Goal: Find specific page/section: Find specific page/section

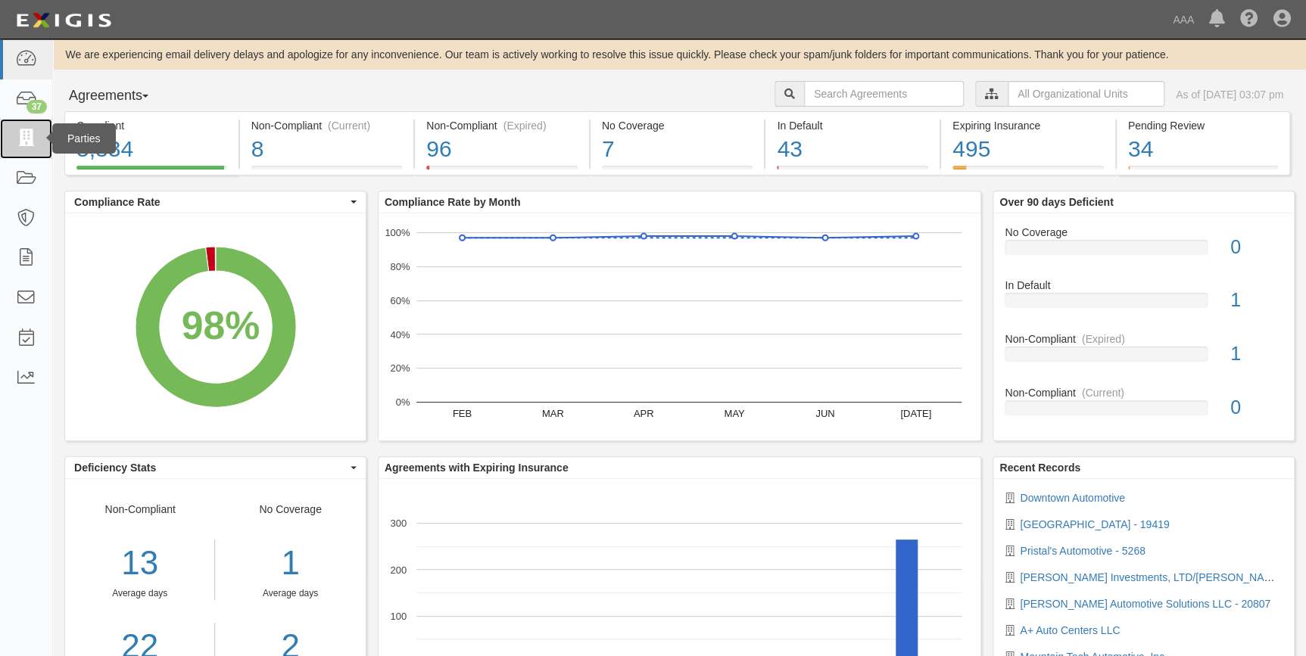
drag, startPoint x: 0, startPoint y: 0, endPoint x: 31, endPoint y: 137, distance: 140.5
click at [31, 137] on icon at bounding box center [25, 138] width 21 height 17
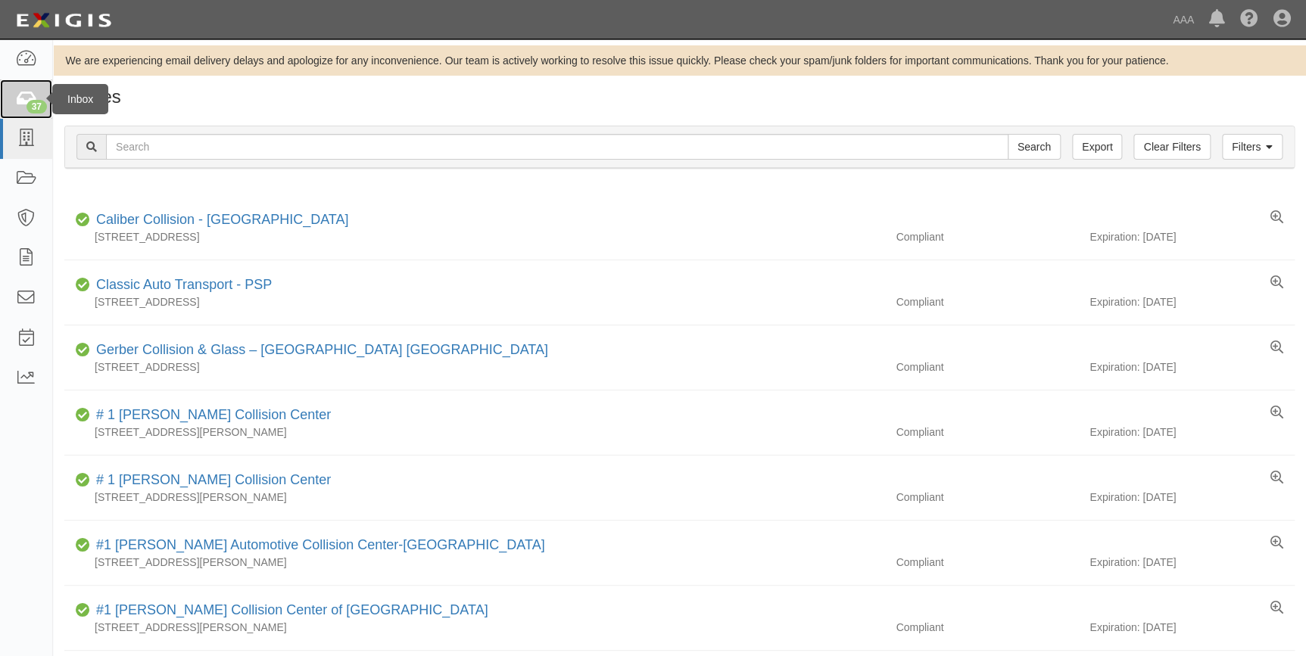
click at [30, 98] on icon at bounding box center [25, 99] width 21 height 17
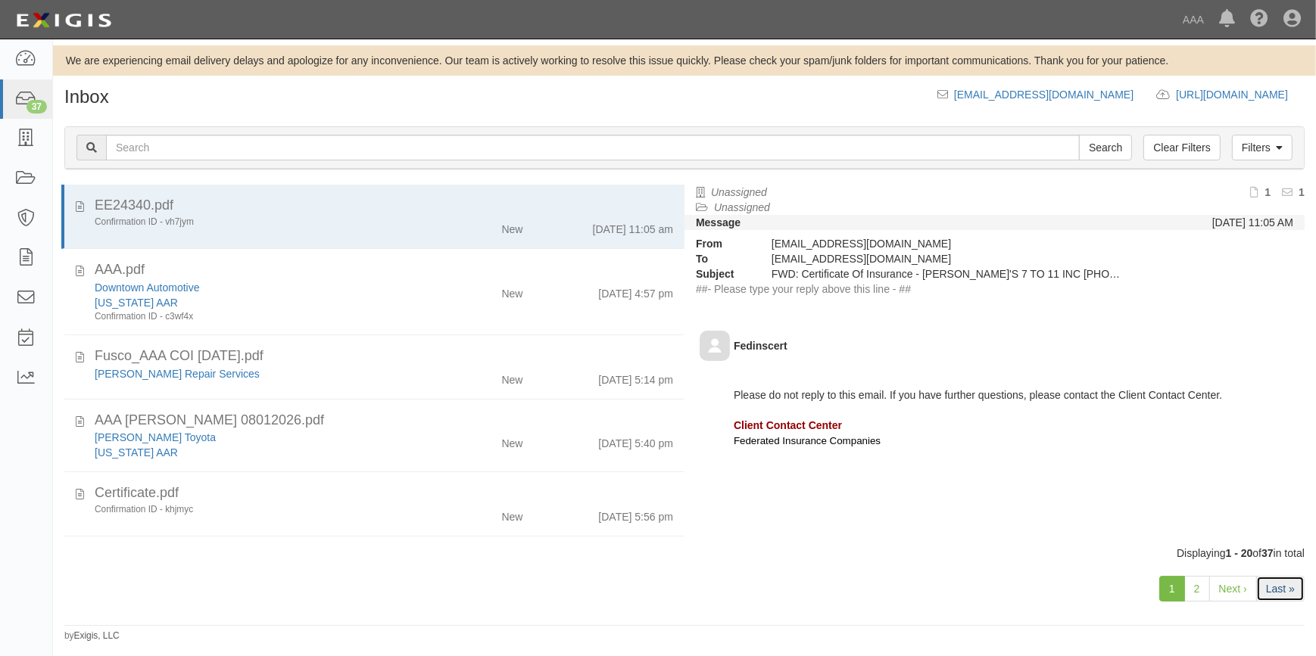
click at [1275, 579] on link "Last »" at bounding box center [1280, 589] width 48 height 26
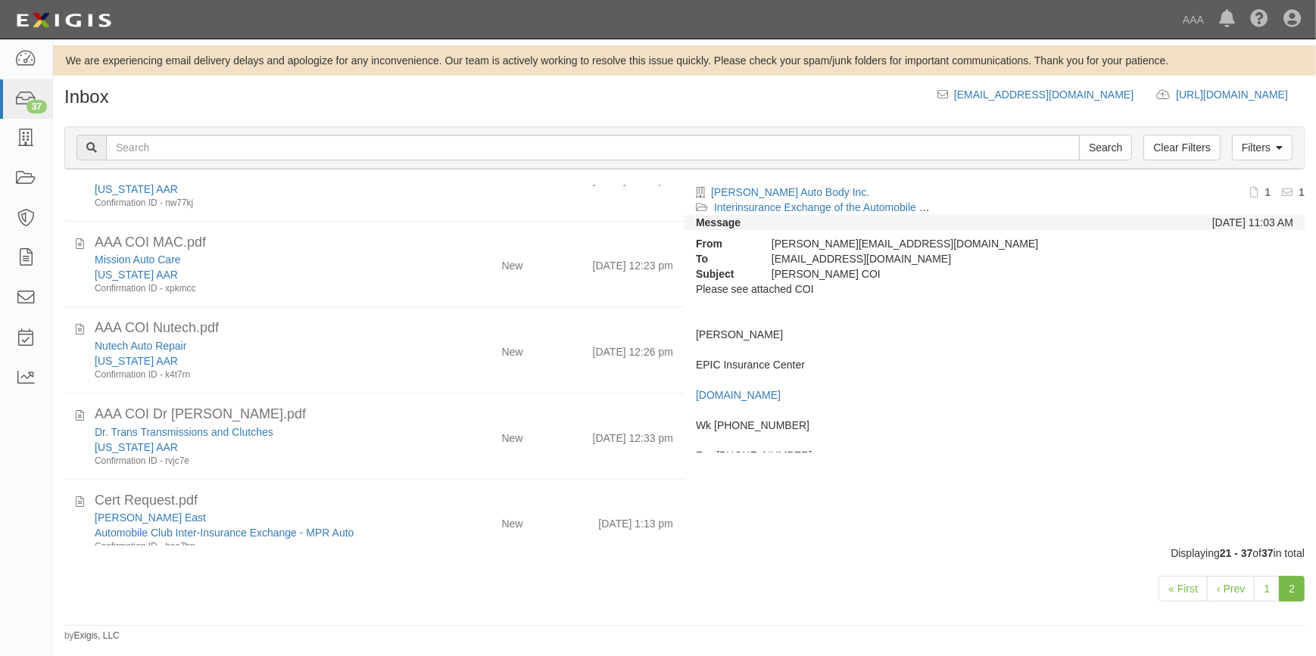
scroll to position [199, 0]
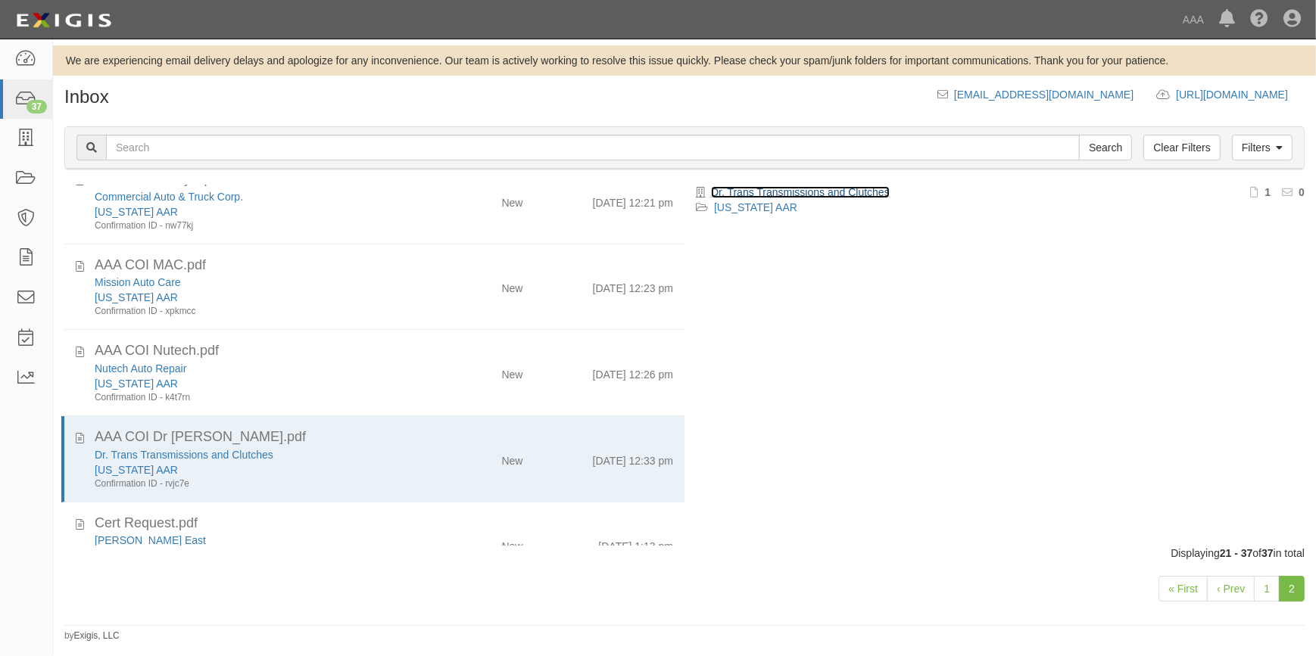
click at [763, 188] on link "Dr. Trans Transmissions and Clutches" at bounding box center [800, 192] width 179 height 12
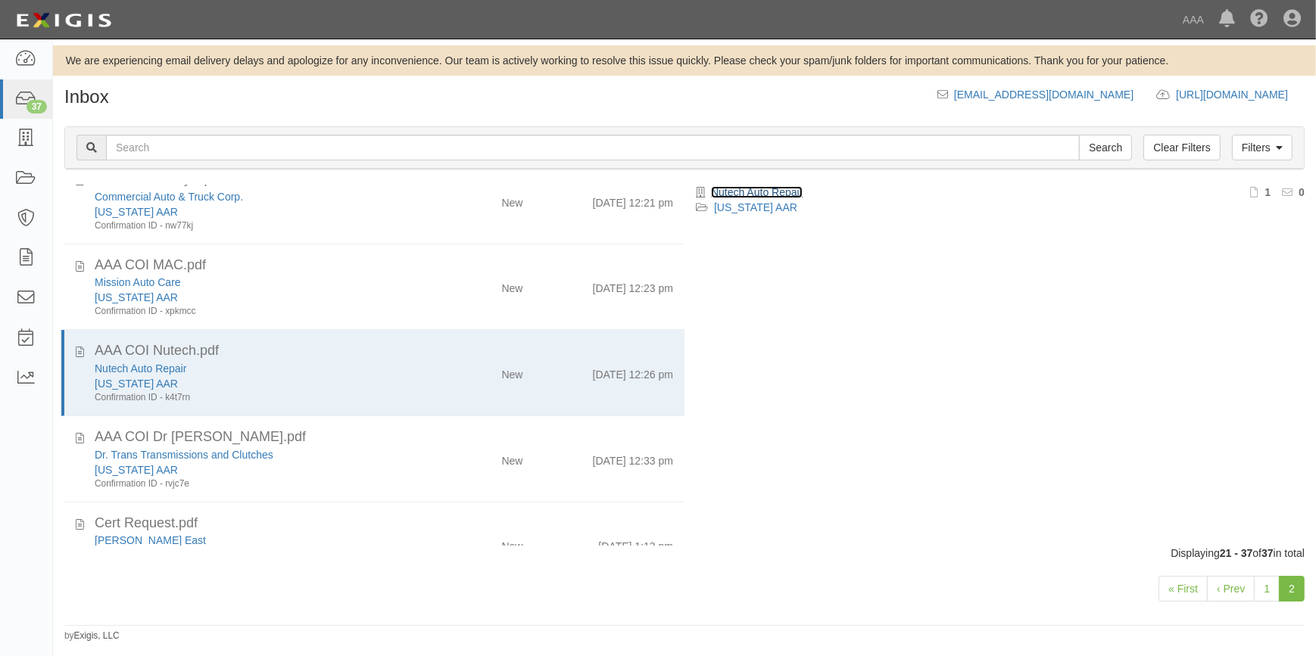
click at [732, 192] on link "Nutech Auto Repair" at bounding box center [757, 192] width 92 height 12
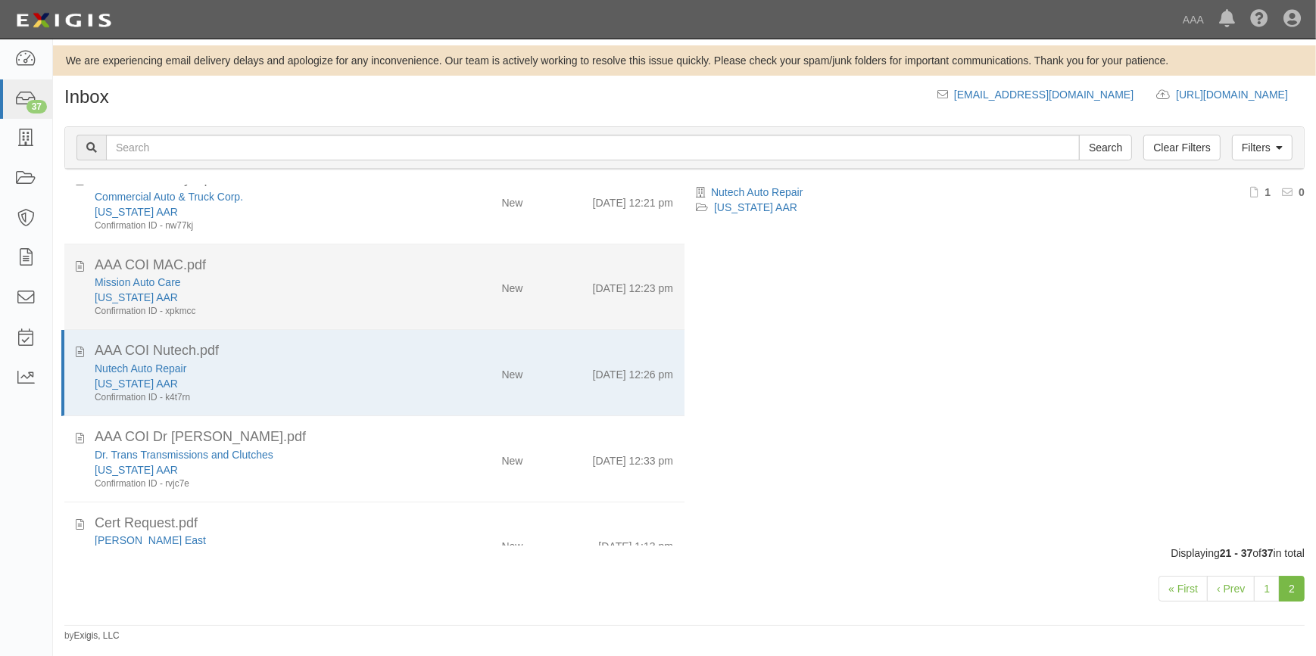
click at [264, 463] on div "California AAR" at bounding box center [259, 470] width 328 height 15
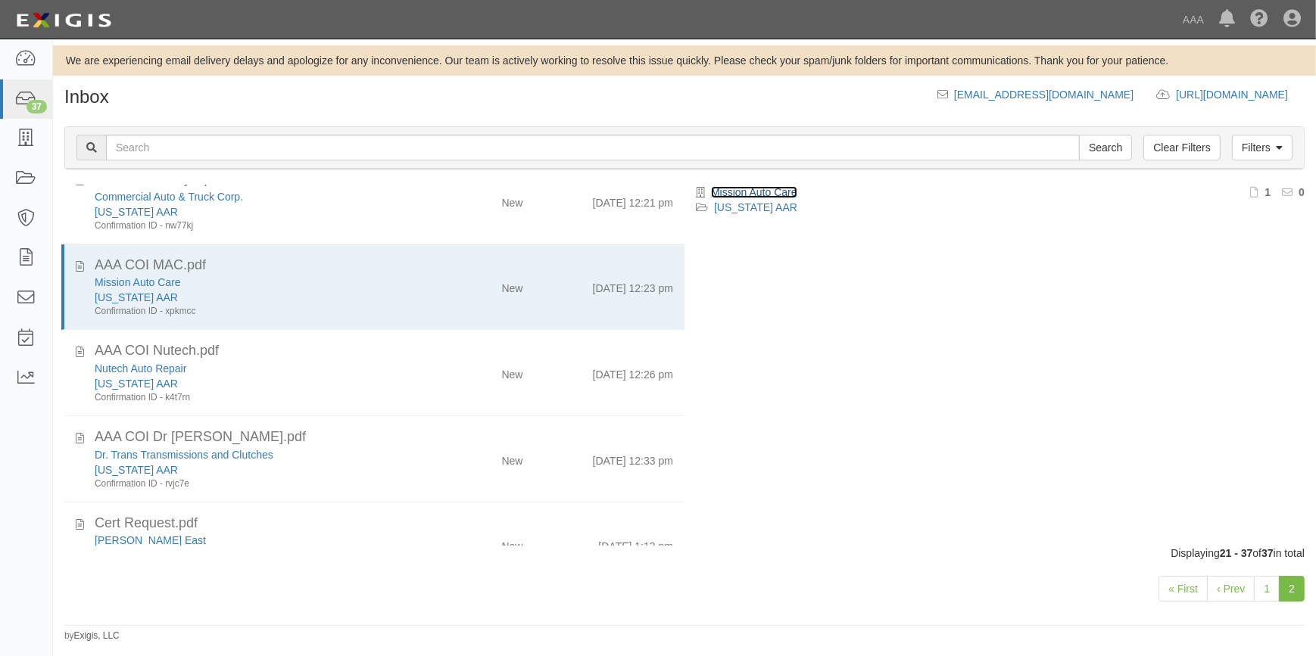
click at [721, 192] on link "Mission Auto Care" at bounding box center [754, 192] width 86 height 12
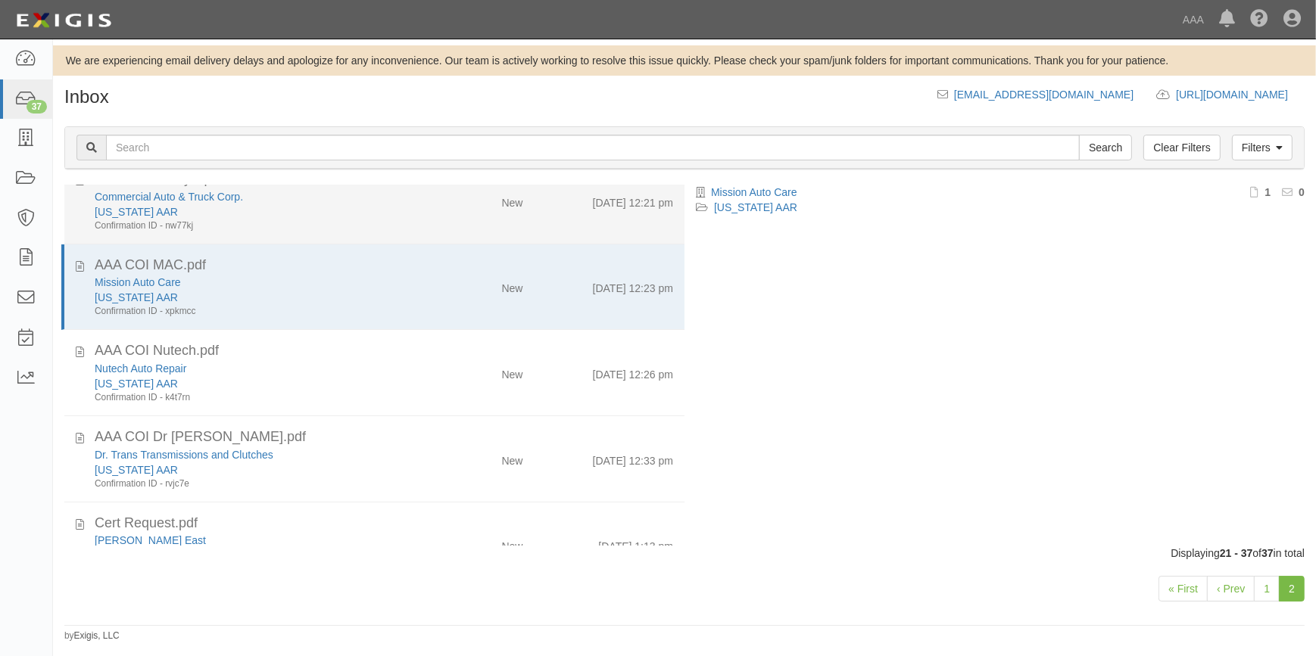
click at [301, 376] on div "[US_STATE] AAR" at bounding box center [259, 383] width 328 height 15
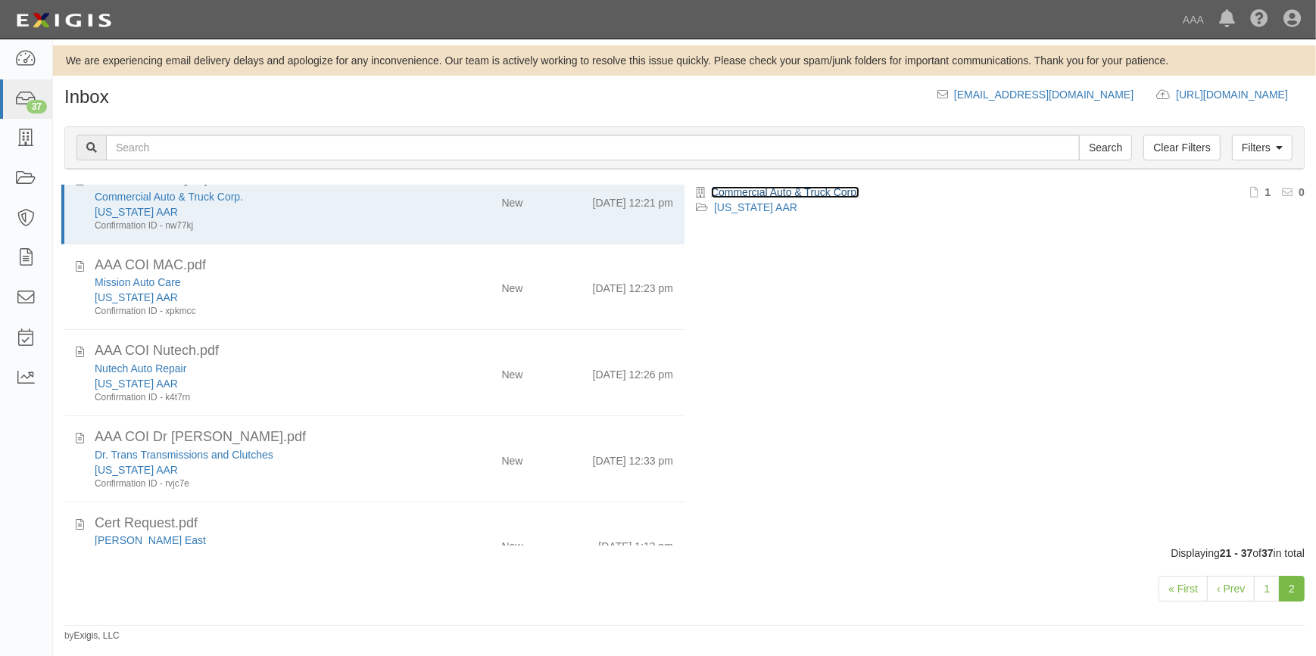
click at [790, 191] on link "Commercial Auto & Truck Corp." at bounding box center [785, 192] width 148 height 12
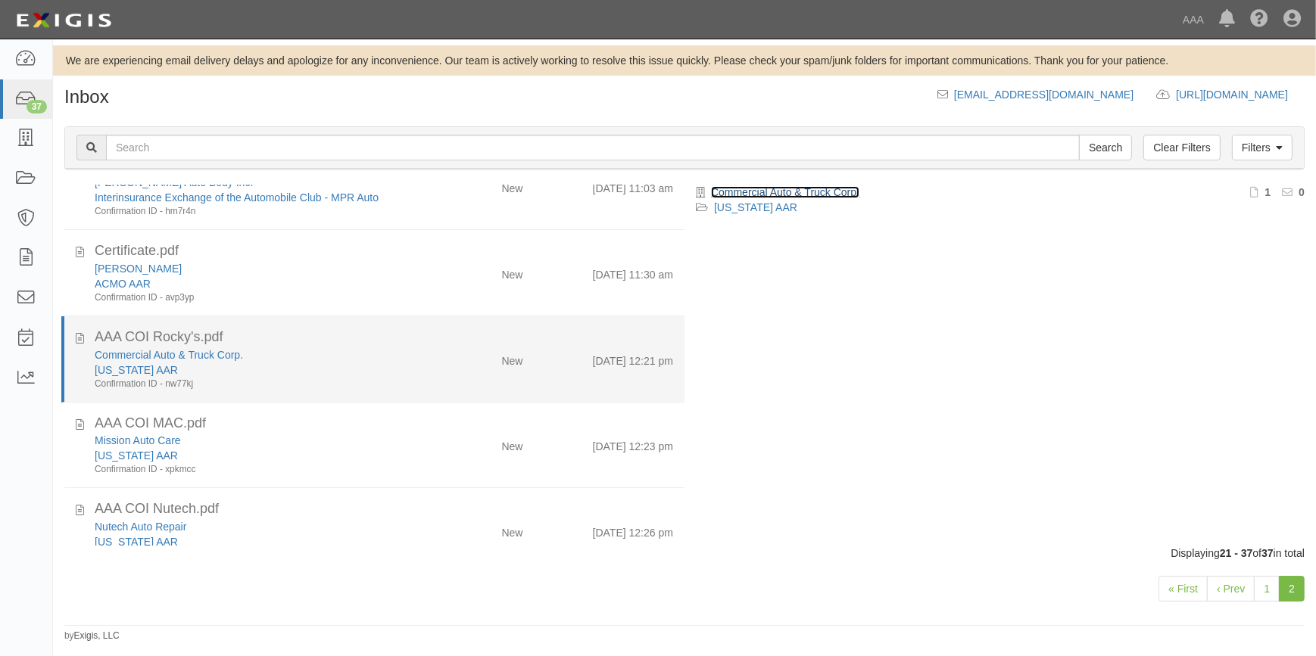
scroll to position [0, 0]
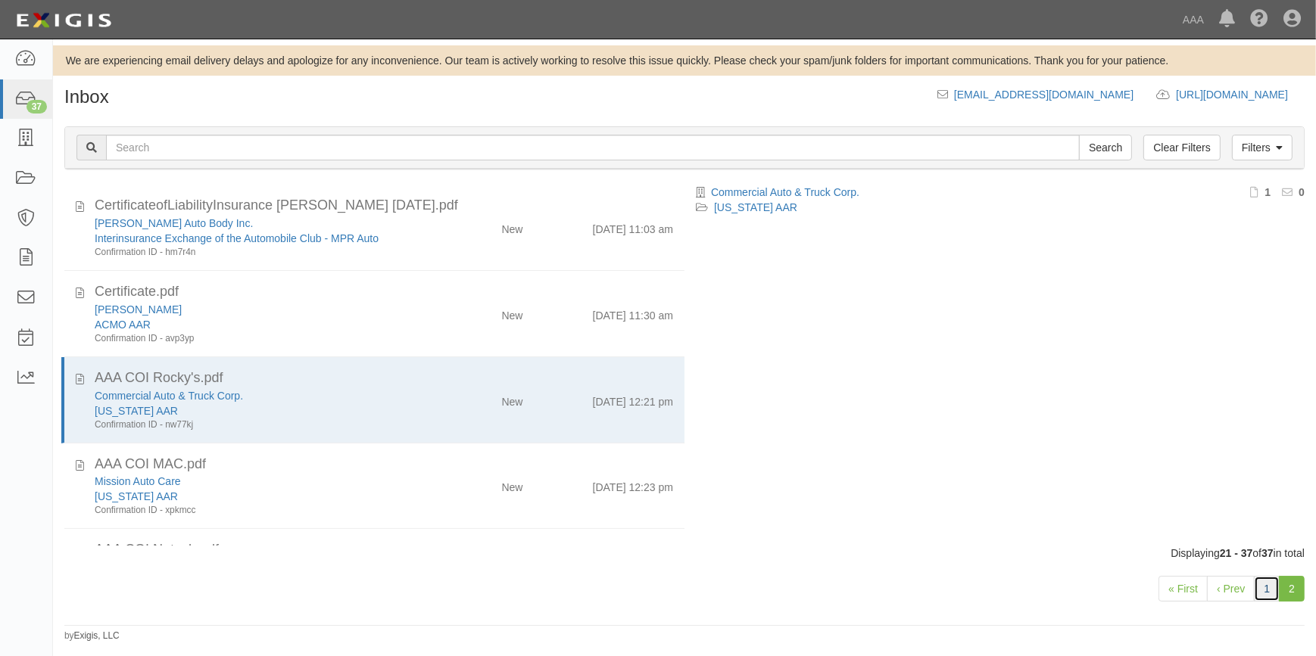
click at [1264, 599] on link "1" at bounding box center [1267, 589] width 26 height 26
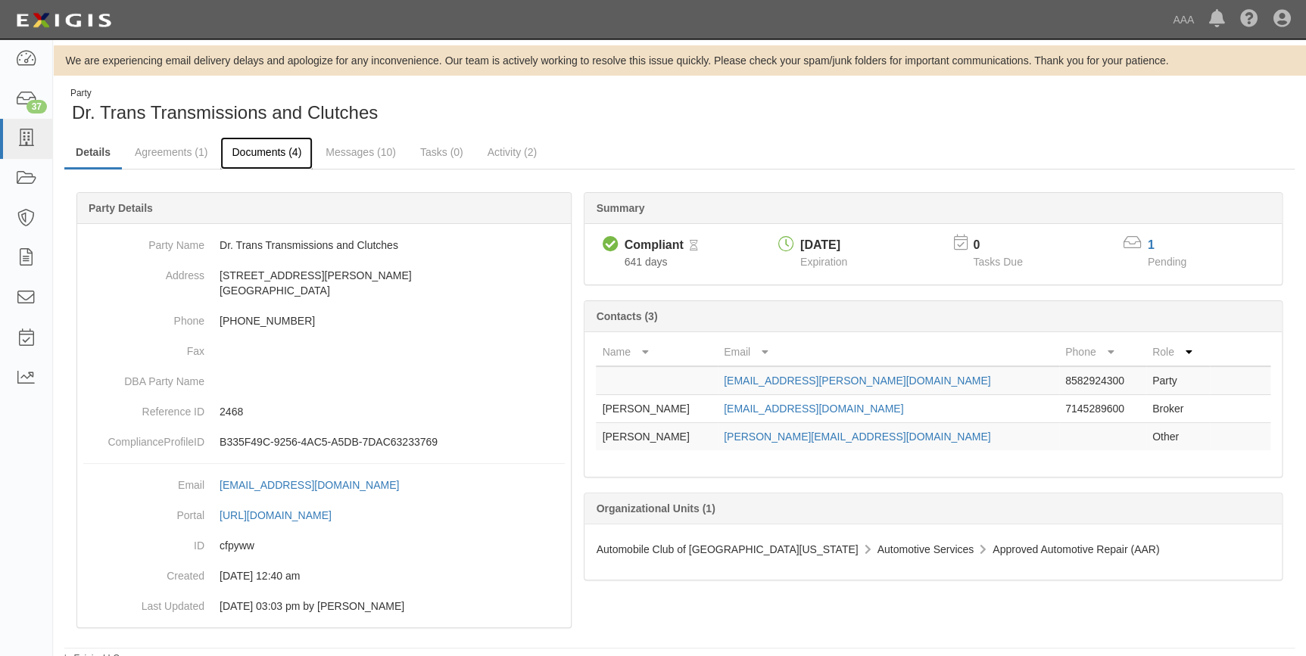
click at [260, 153] on link "Documents (4)" at bounding box center [266, 153] width 92 height 33
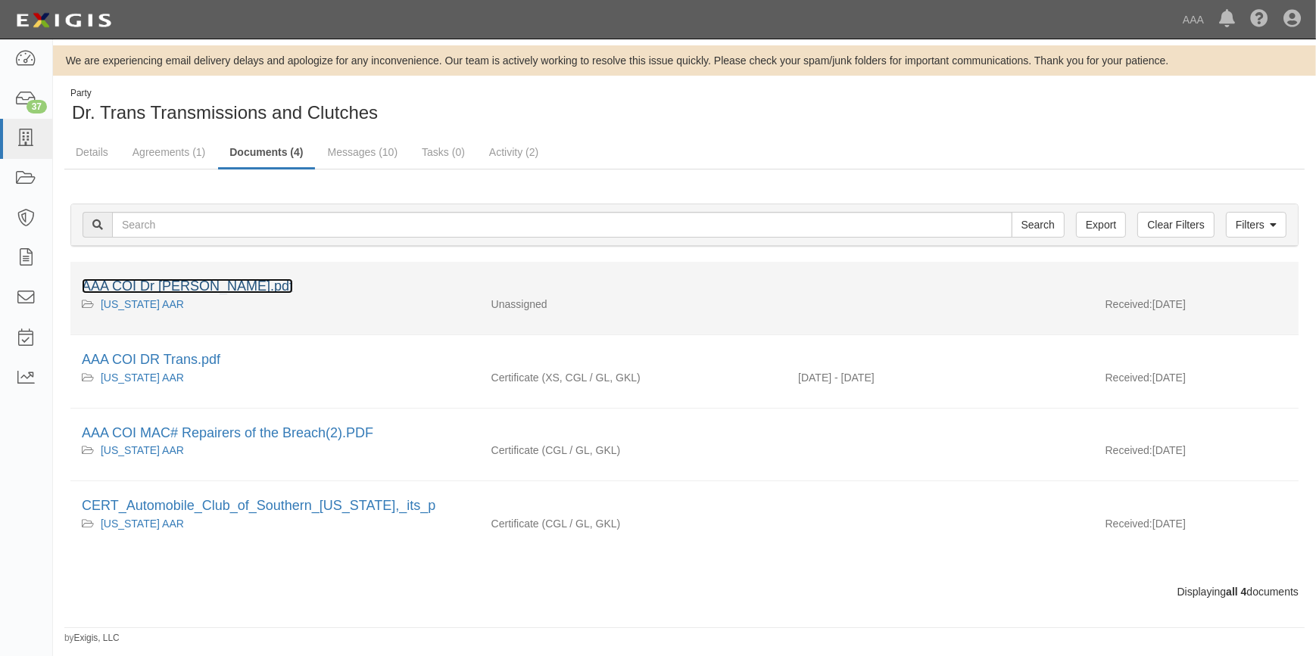
click at [174, 286] on link "AAA COI Dr Trans.pdf" at bounding box center [187, 286] width 211 height 15
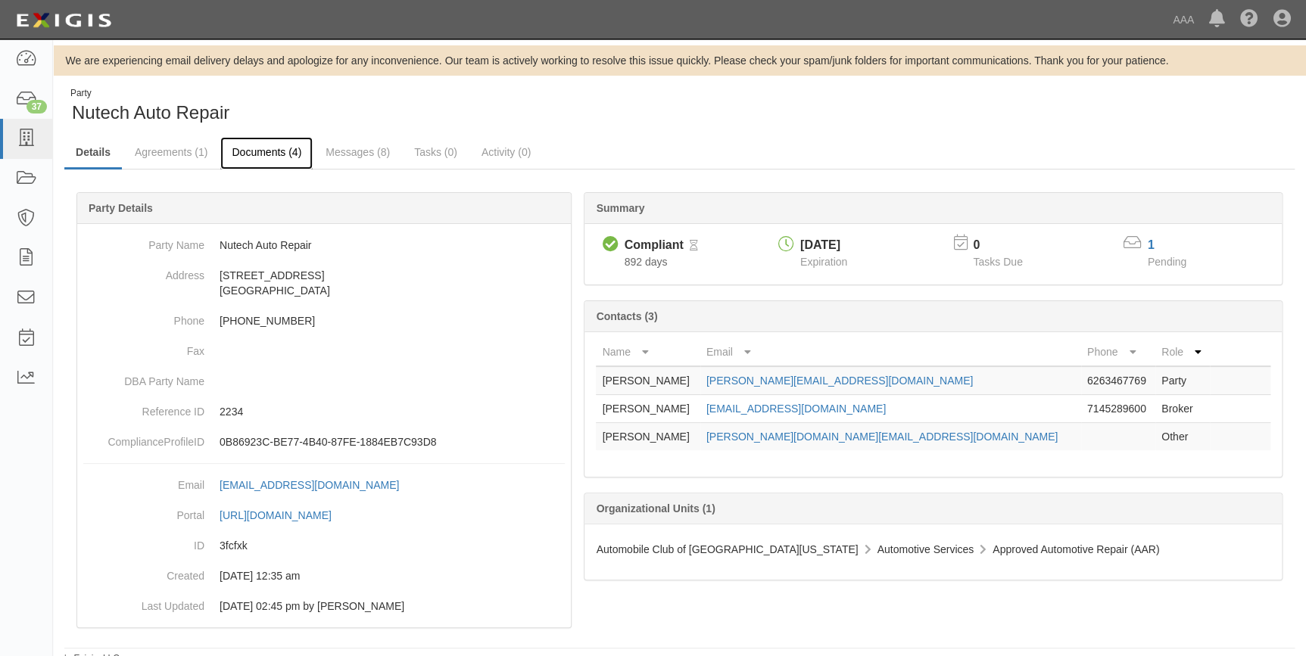
click at [262, 148] on link "Documents (4)" at bounding box center [266, 153] width 92 height 33
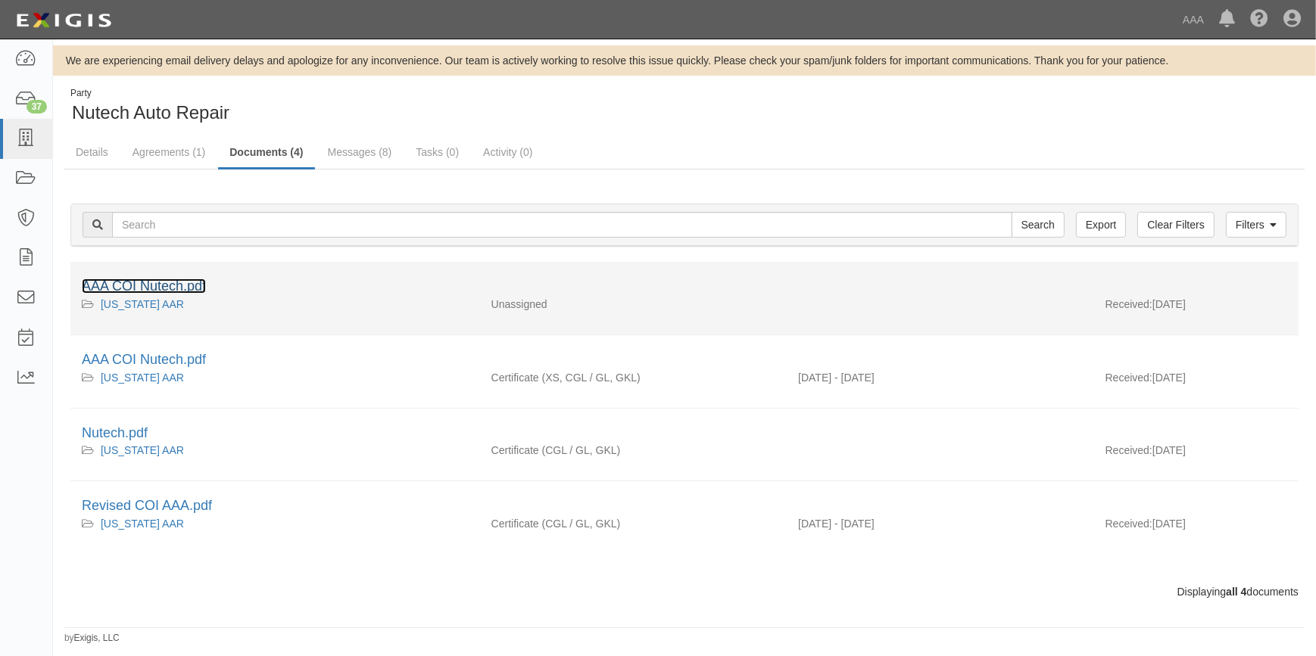
click at [189, 280] on link "AAA COI Nutech.pdf" at bounding box center [144, 286] width 124 height 15
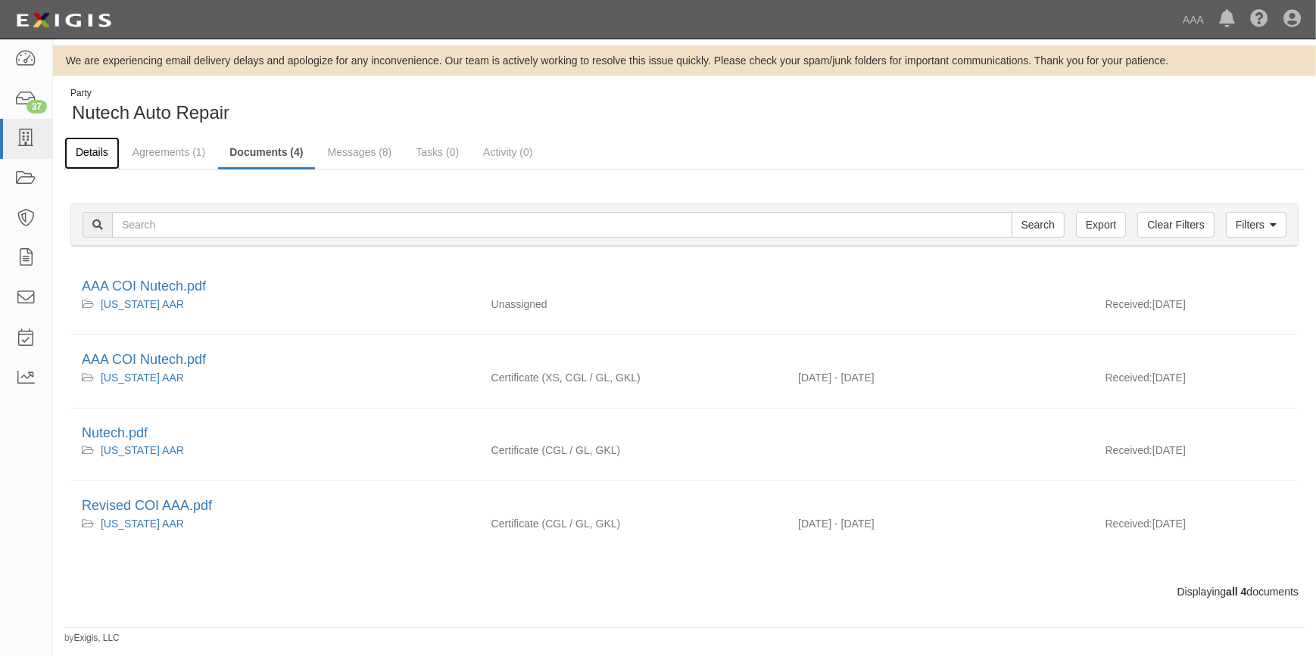
click at [98, 155] on link "Details" at bounding box center [91, 153] width 55 height 33
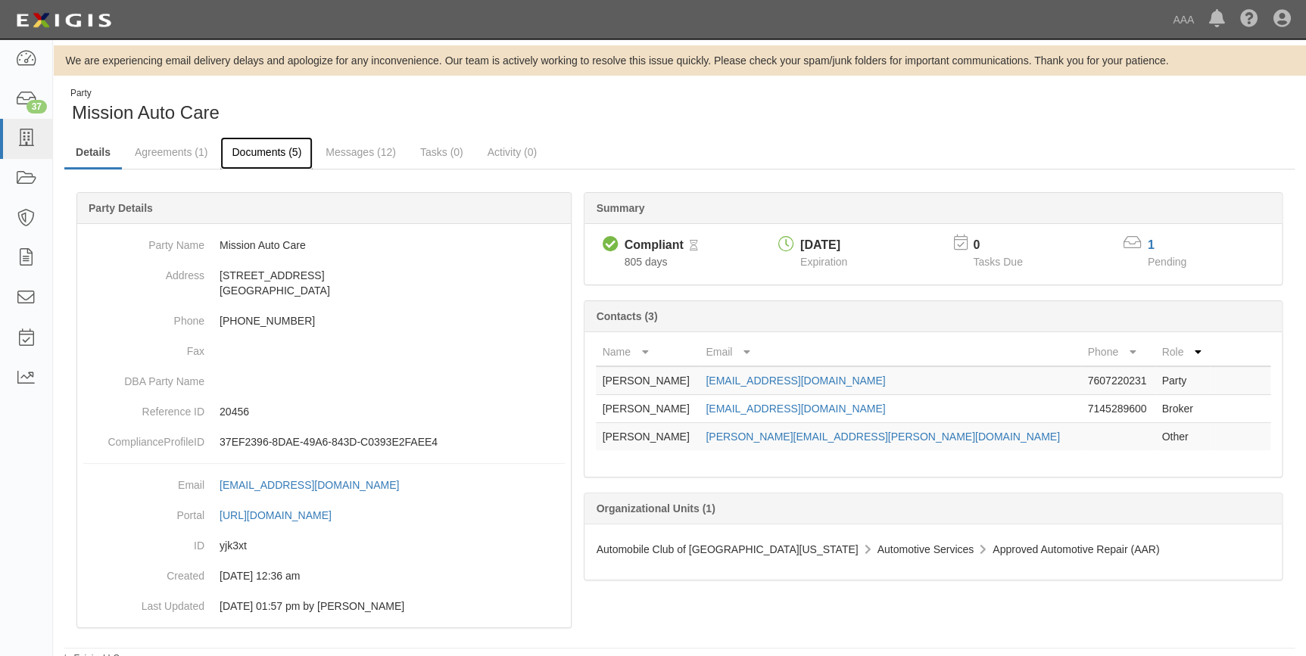
click at [276, 147] on link "Documents (5)" at bounding box center [266, 153] width 92 height 33
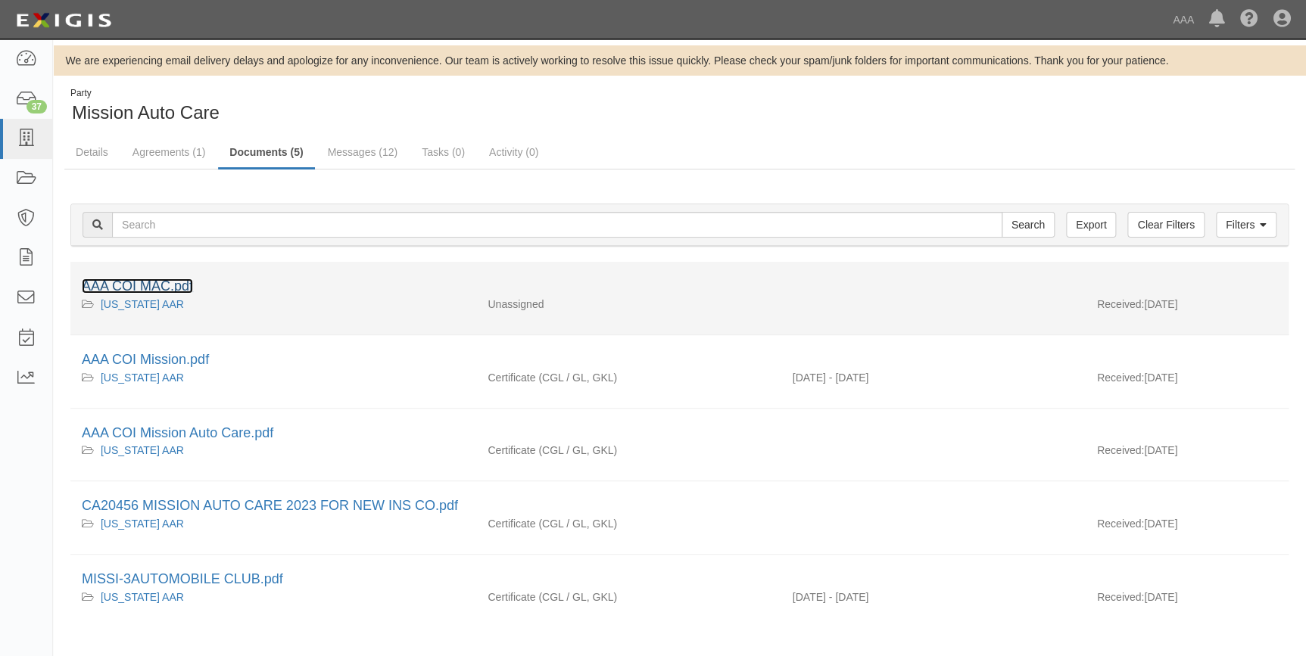
click at [176, 287] on link "AAA COI MAC.pdf" at bounding box center [137, 286] width 111 height 15
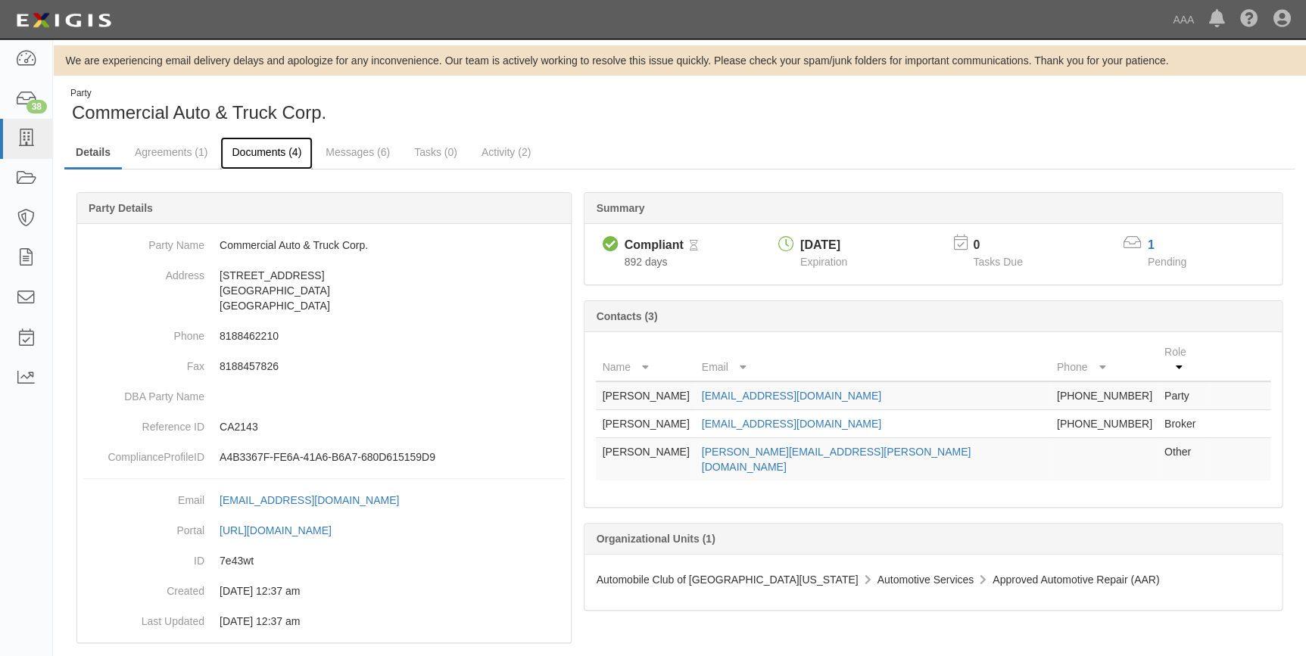
click at [252, 154] on link "Documents (4)" at bounding box center [266, 153] width 92 height 33
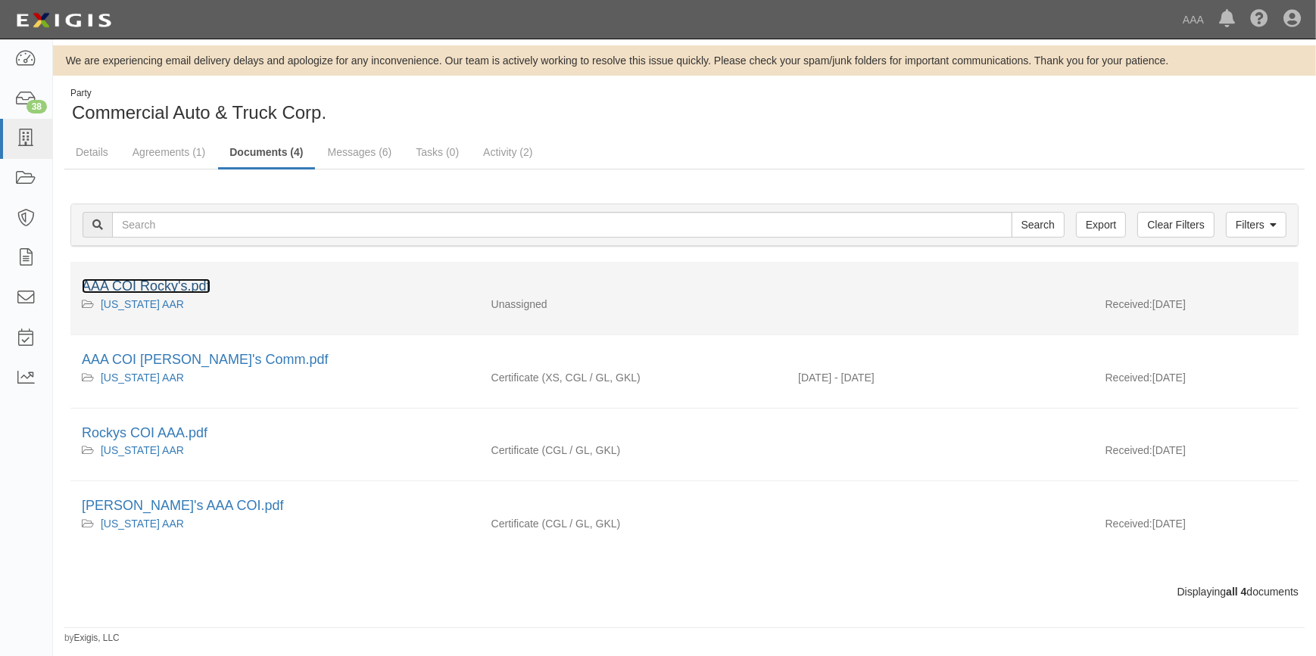
click at [164, 282] on link "AAA COI Rocky's.pdf" at bounding box center [146, 286] width 129 height 15
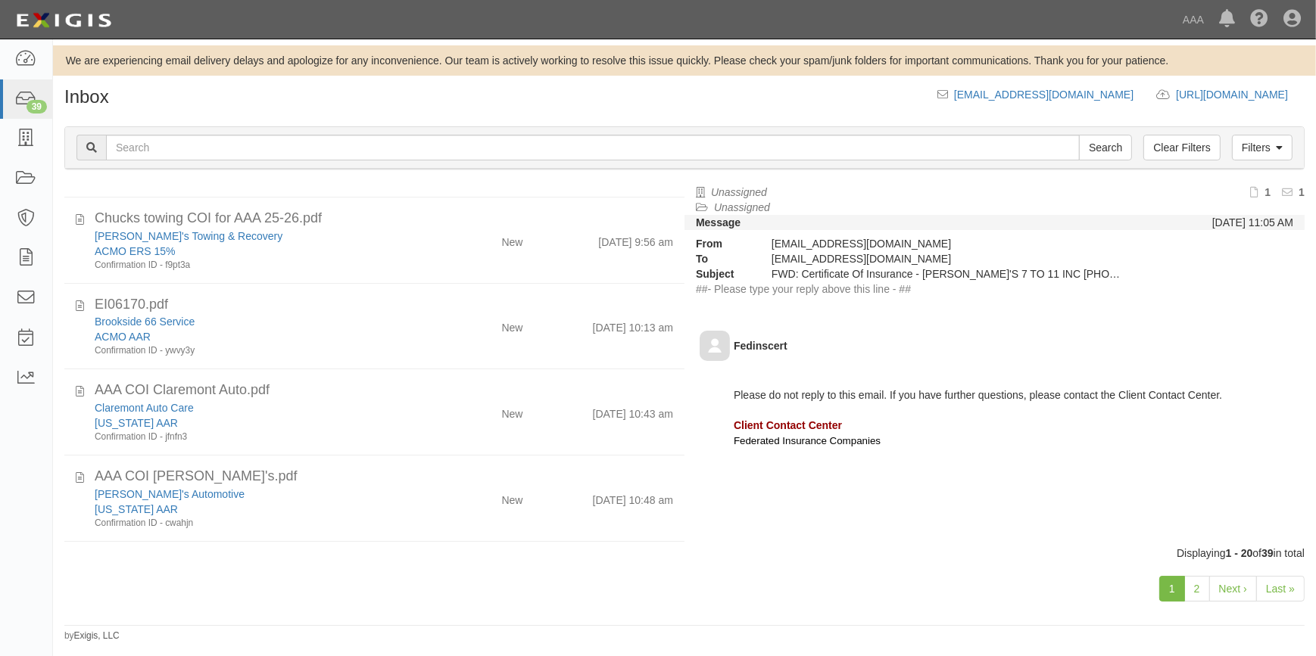
scroll to position [1174, 0]
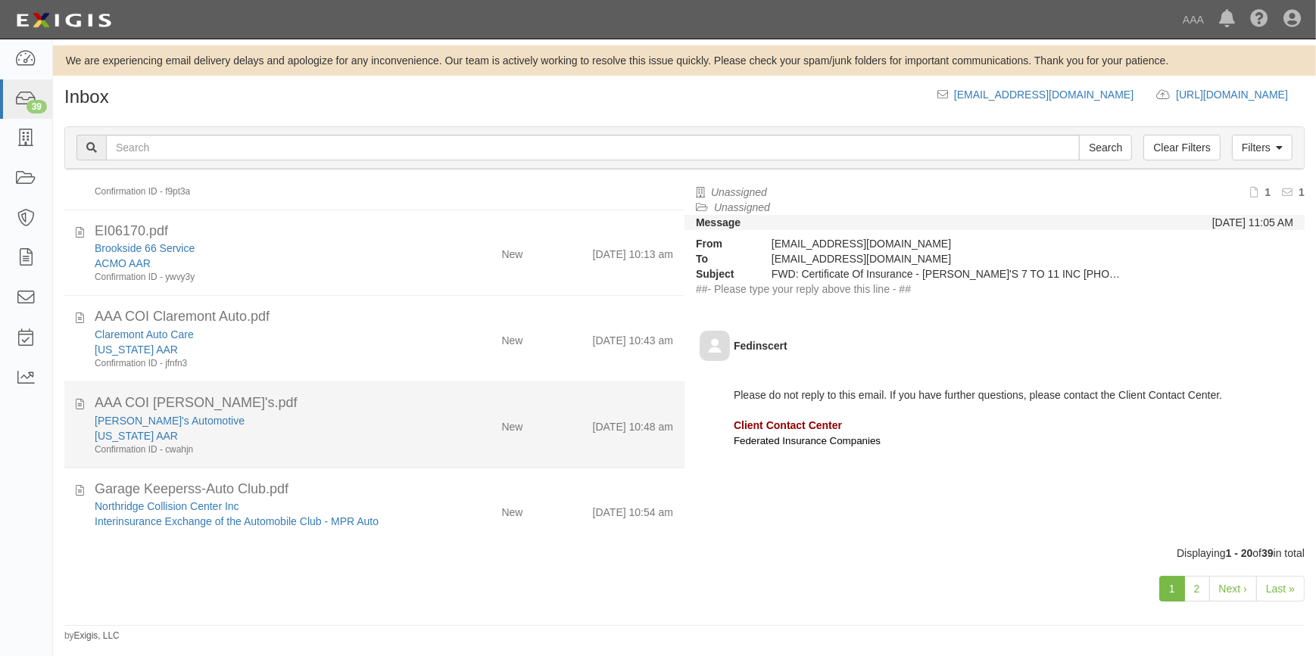
click at [274, 438] on div "[US_STATE] AAR" at bounding box center [259, 435] width 328 height 15
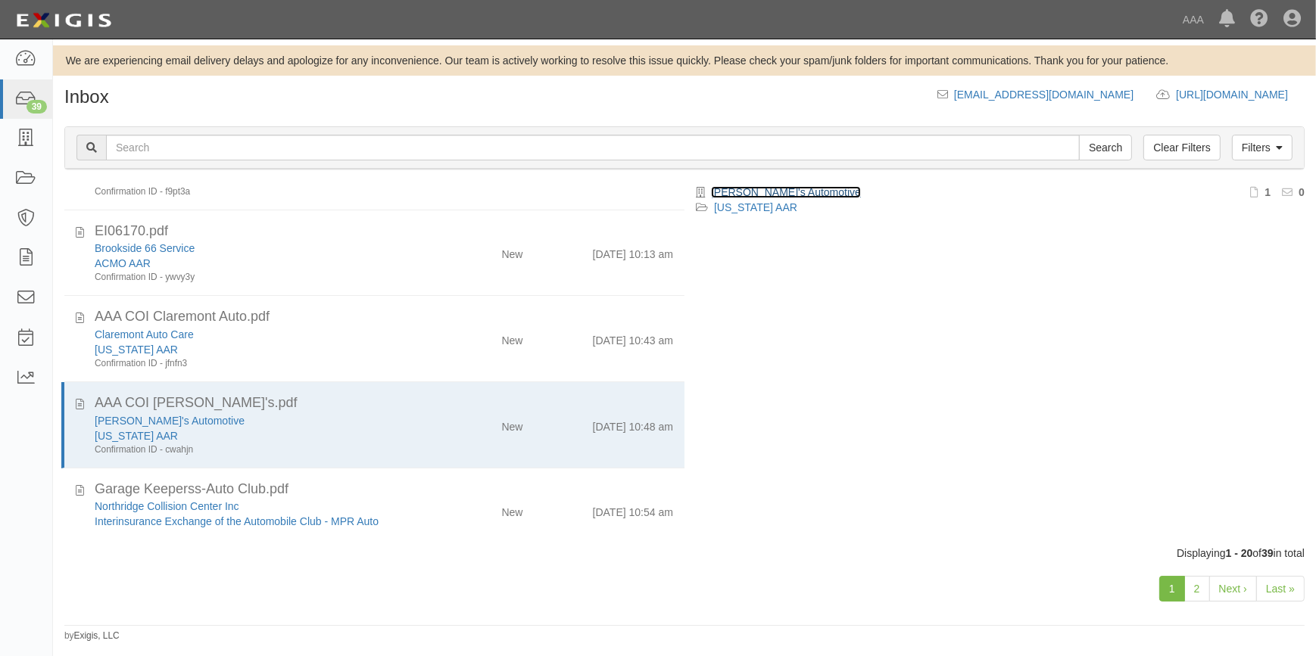
click at [726, 190] on link "[PERSON_NAME]'s Automotive" at bounding box center [786, 192] width 150 height 12
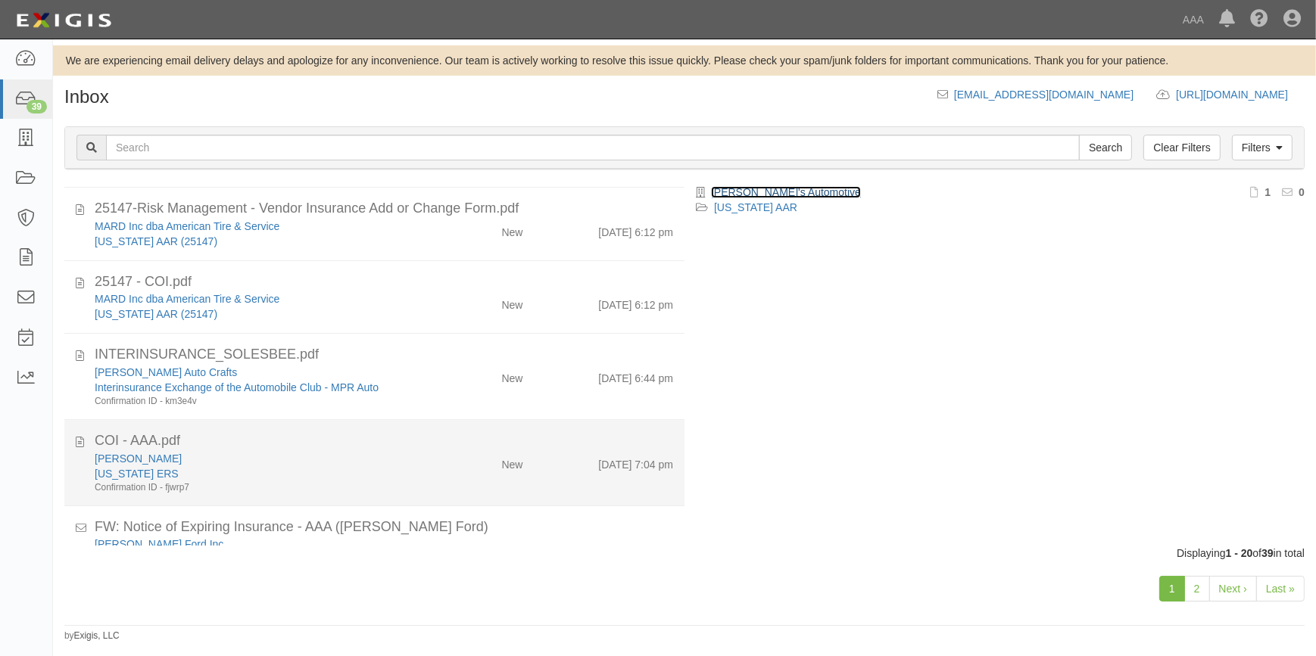
scroll to position [0, 0]
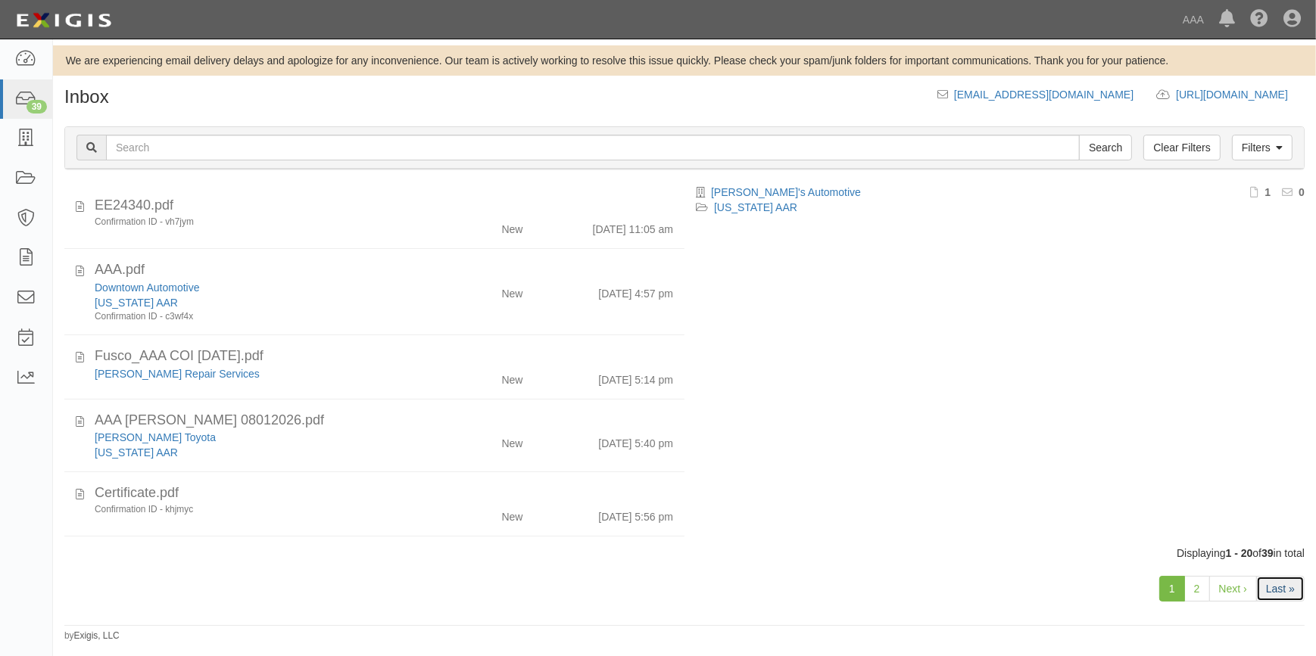
click at [1275, 592] on link "Last »" at bounding box center [1280, 589] width 48 height 26
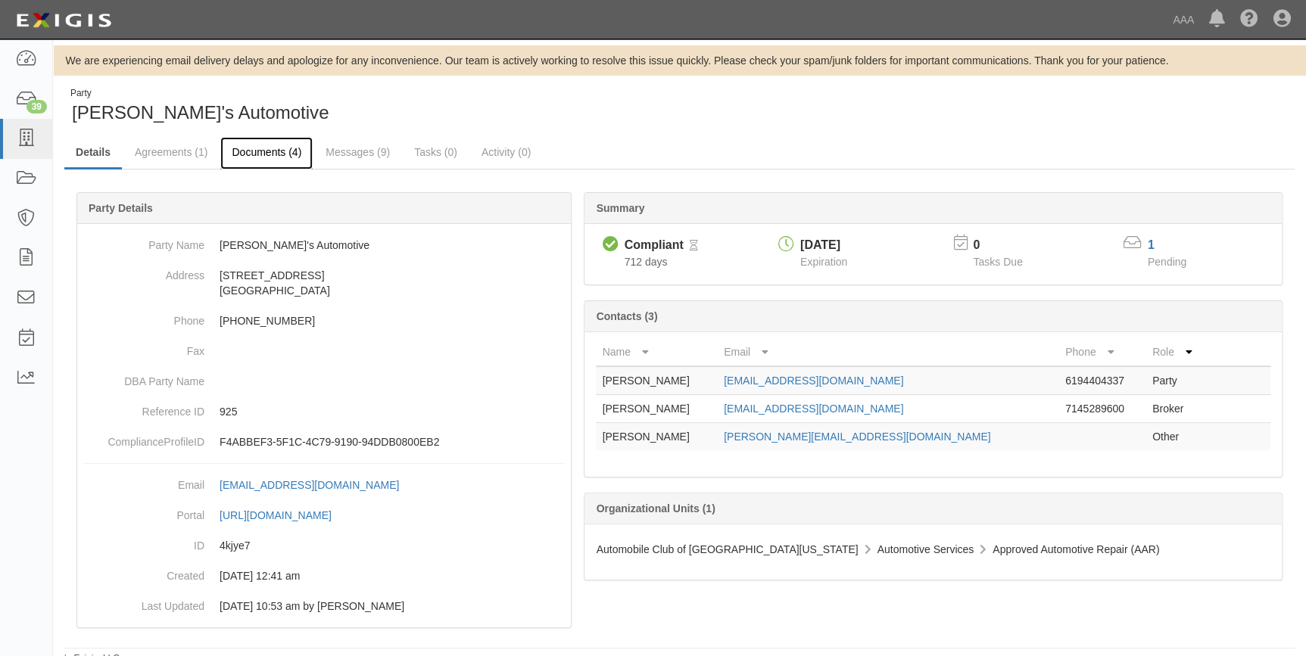
click at [282, 152] on link "Documents (4)" at bounding box center [266, 153] width 92 height 33
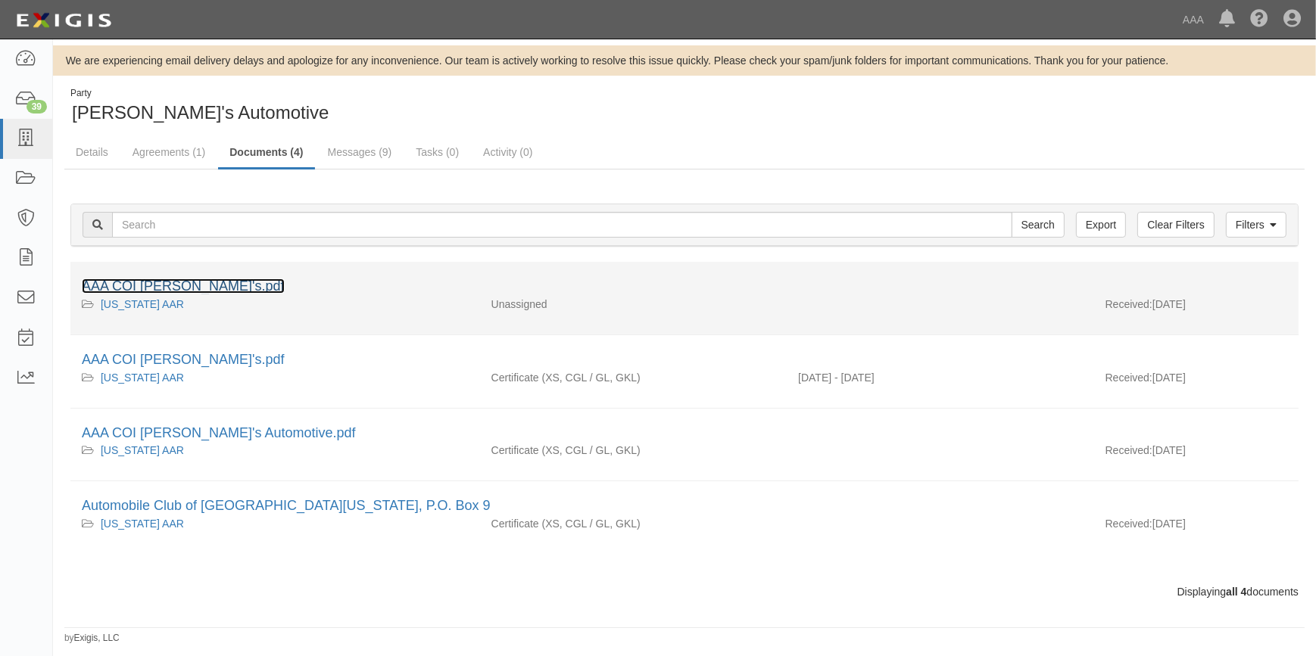
click at [162, 287] on link "AAA COI Greg's.pdf" at bounding box center [183, 286] width 203 height 15
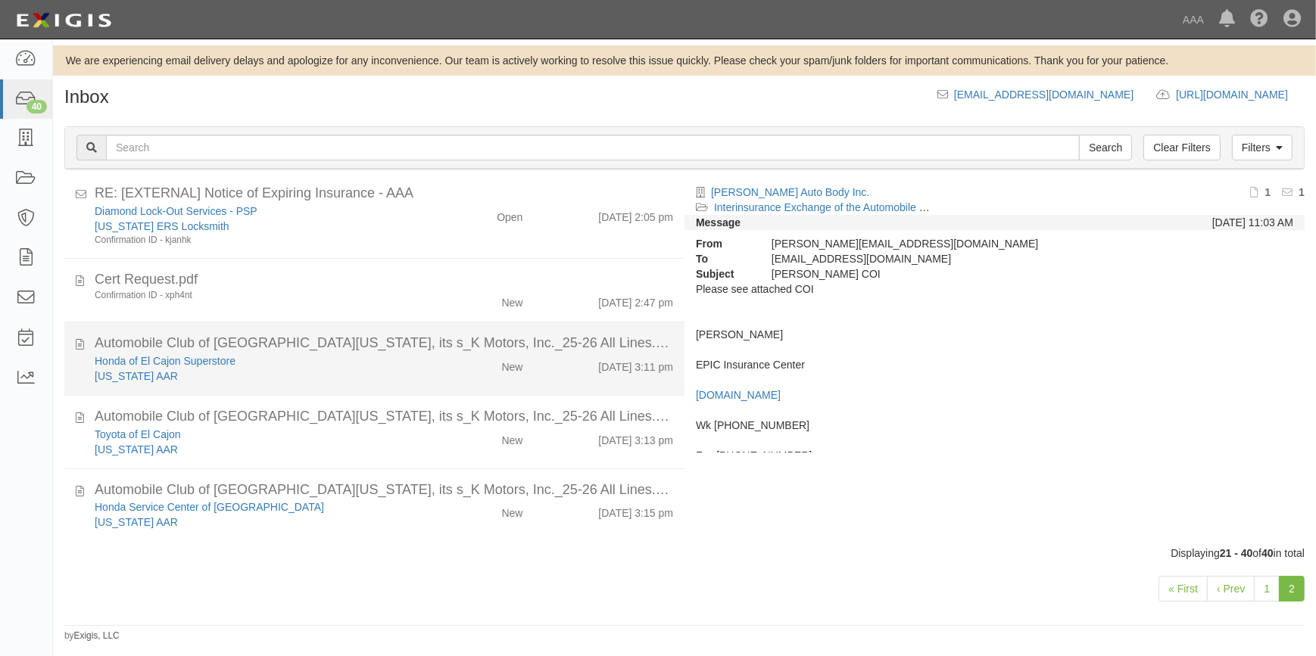
scroll to position [1245, 0]
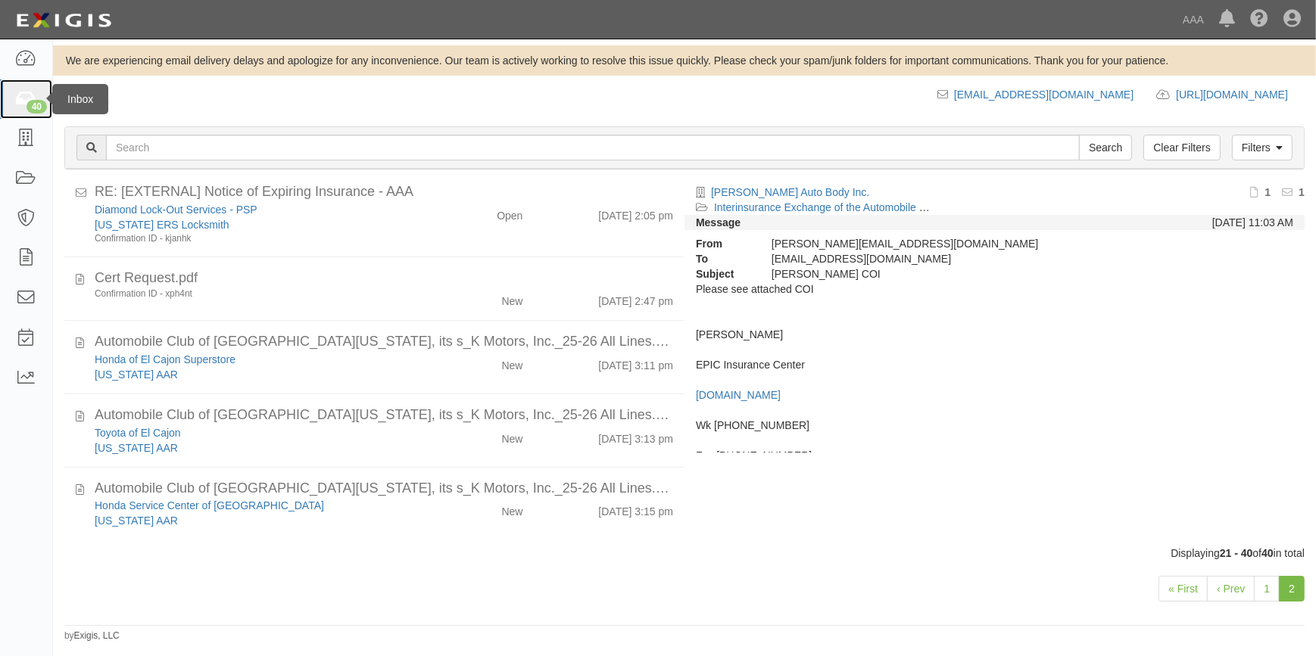
click at [17, 95] on icon at bounding box center [25, 99] width 21 height 17
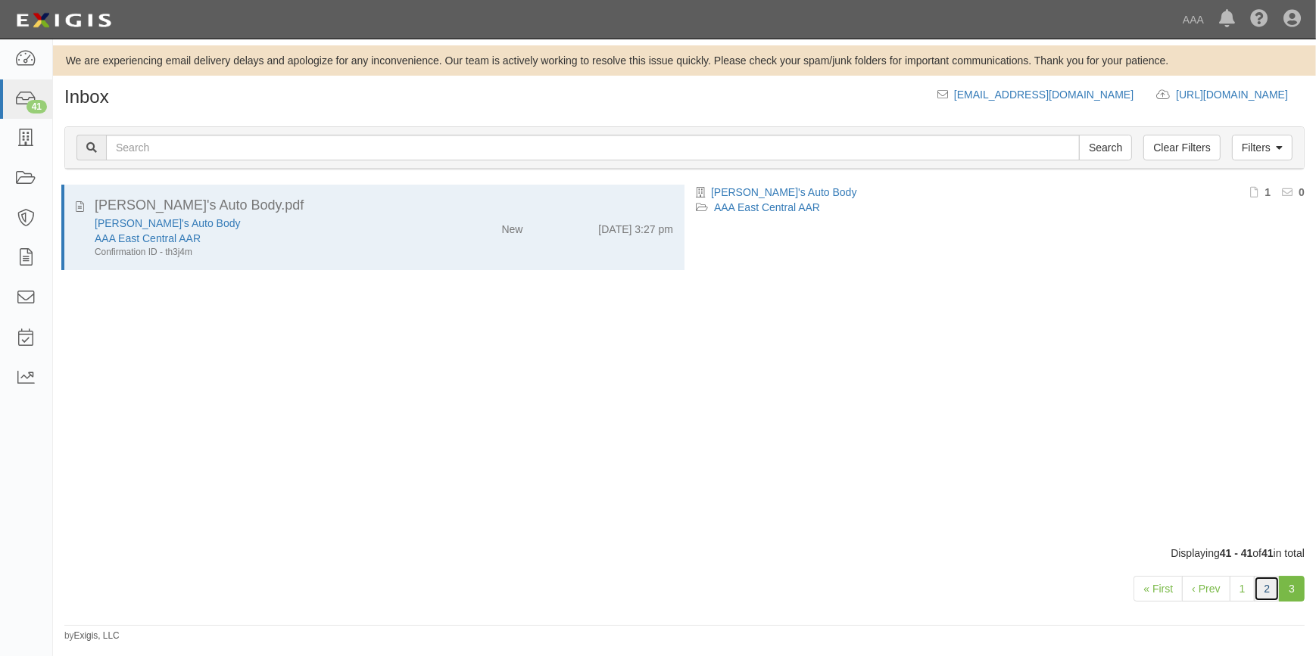
click at [1269, 590] on link "2" at bounding box center [1267, 589] width 26 height 26
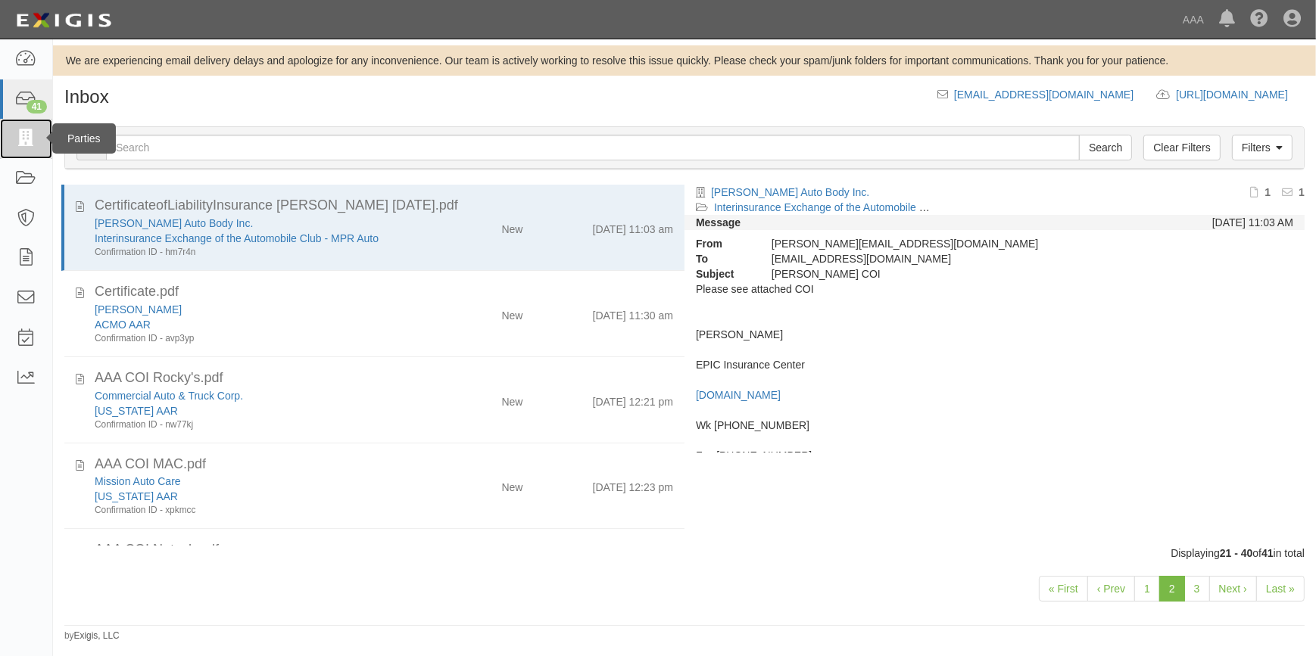
click at [24, 135] on icon at bounding box center [25, 138] width 21 height 17
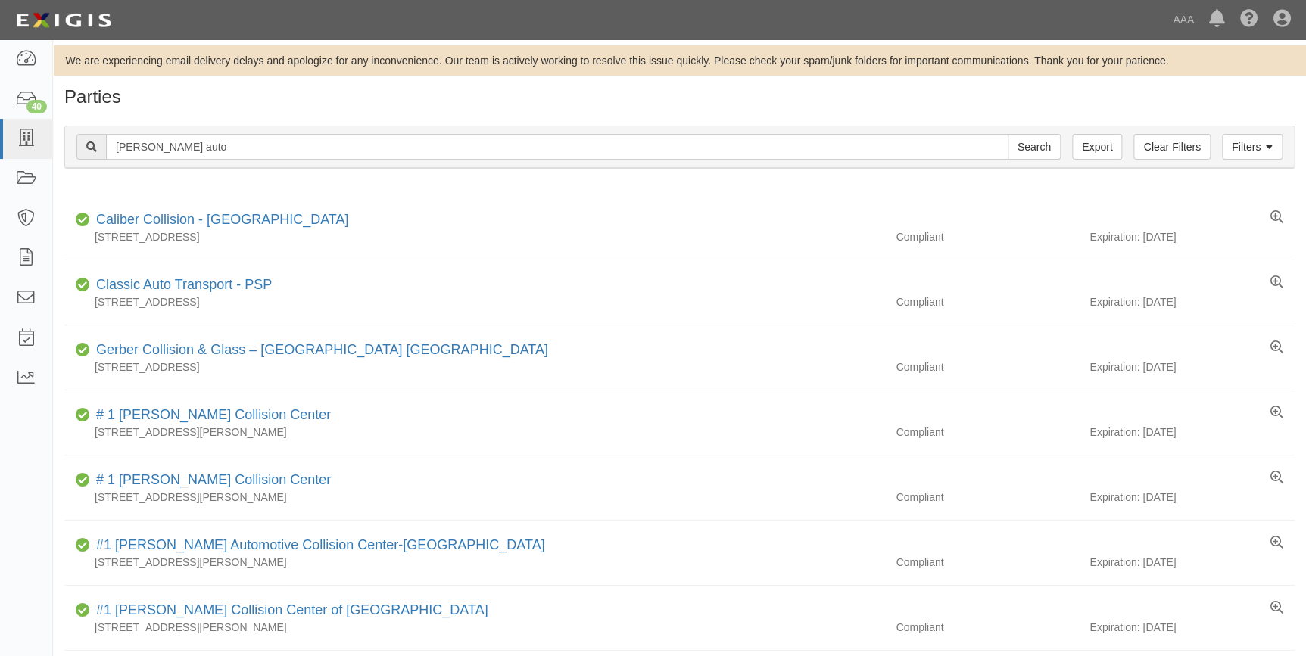
type input "[PERSON_NAME] auto"
click at [1008, 134] on input "Search" at bounding box center [1034, 147] width 53 height 26
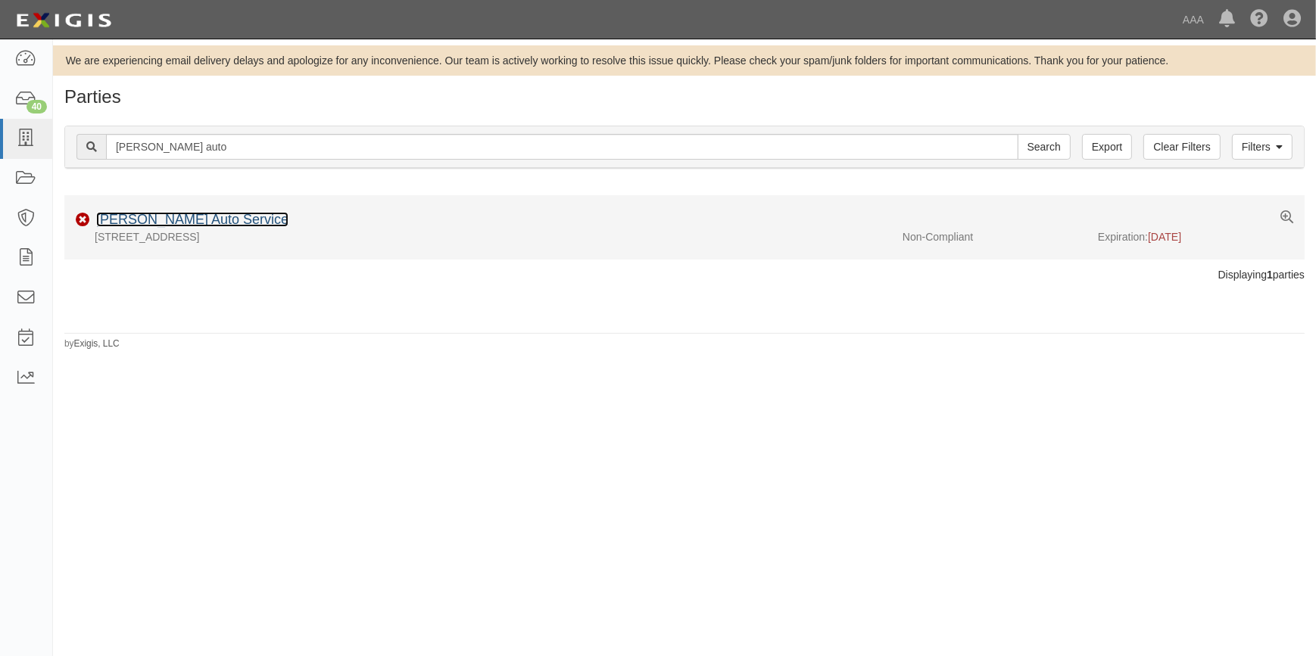
click at [168, 219] on link "[PERSON_NAME] Auto Service" at bounding box center [192, 219] width 192 height 15
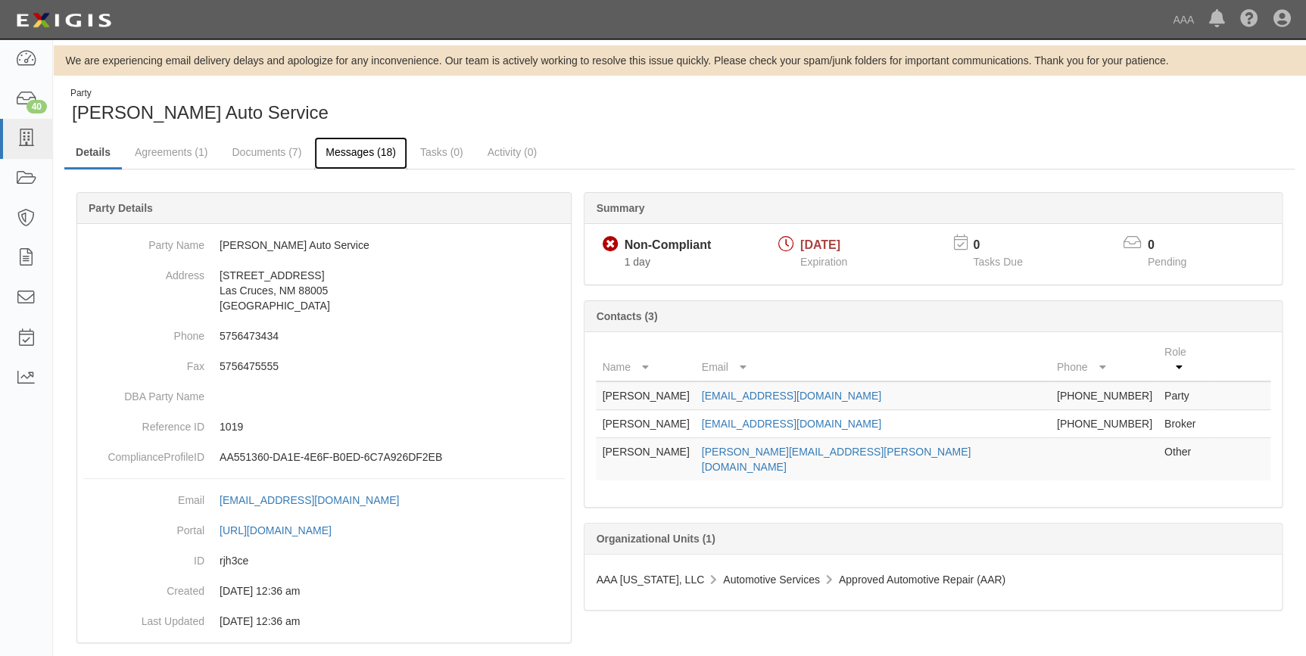
click at [331, 155] on link "Messages (18)" at bounding box center [360, 153] width 93 height 33
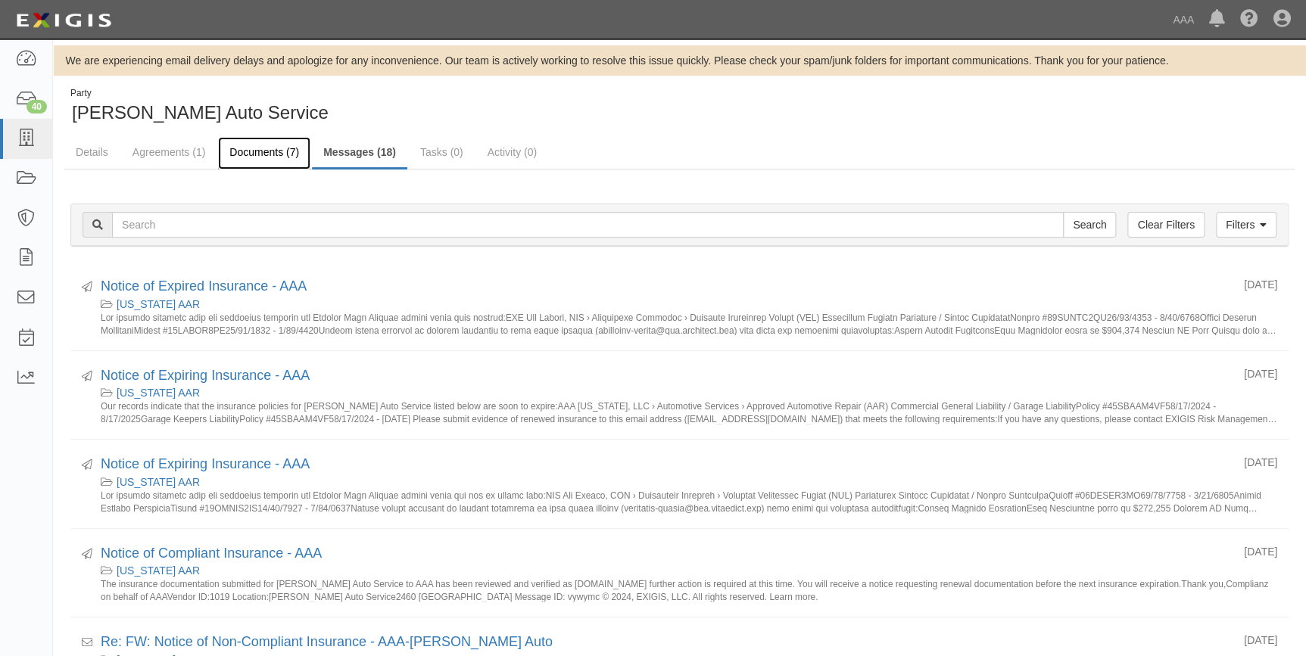
click at [235, 151] on link "Documents (7)" at bounding box center [264, 153] width 92 height 33
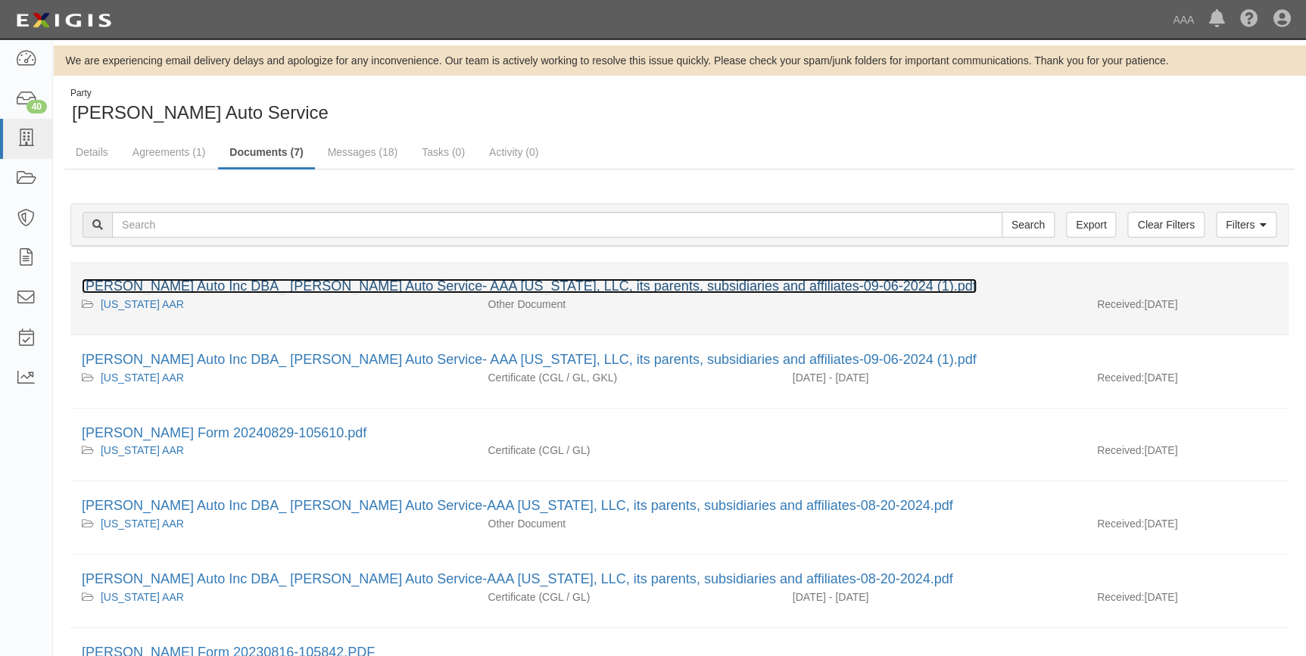
click at [329, 287] on link "[PERSON_NAME] Auto Inc DBA_ [PERSON_NAME] Auto Service- AAA [US_STATE], LLC, it…" at bounding box center [529, 286] width 895 height 15
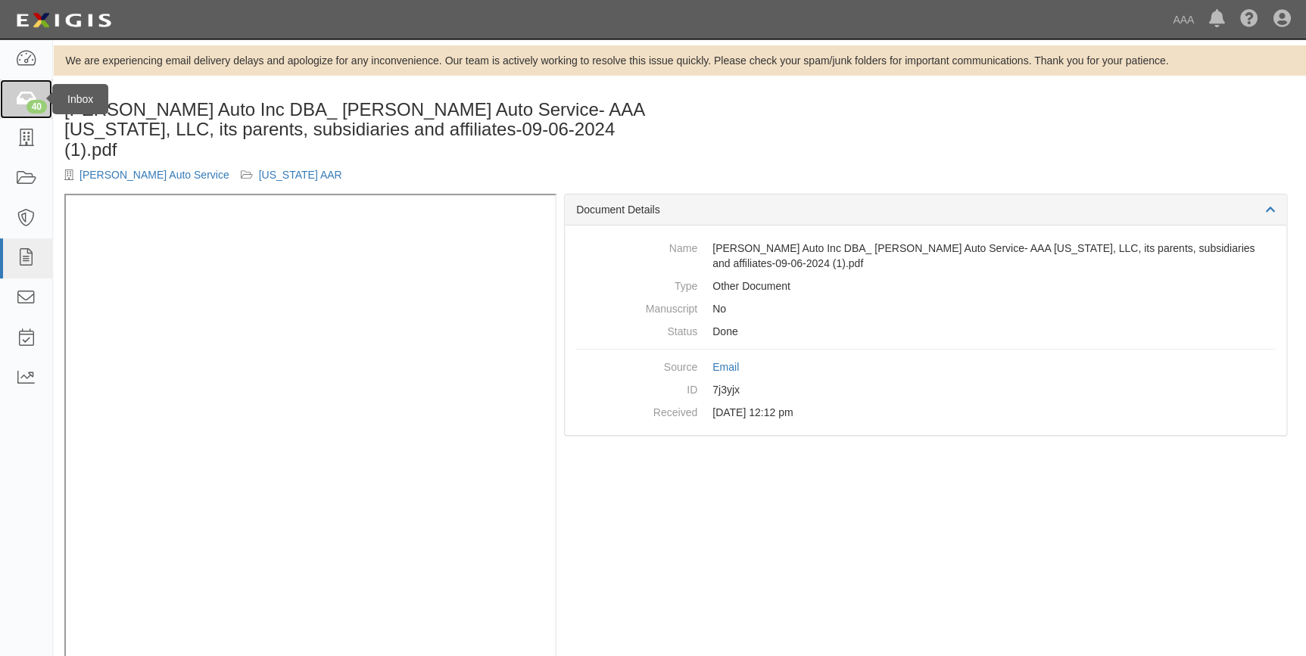
click at [24, 104] on icon at bounding box center [25, 99] width 21 height 17
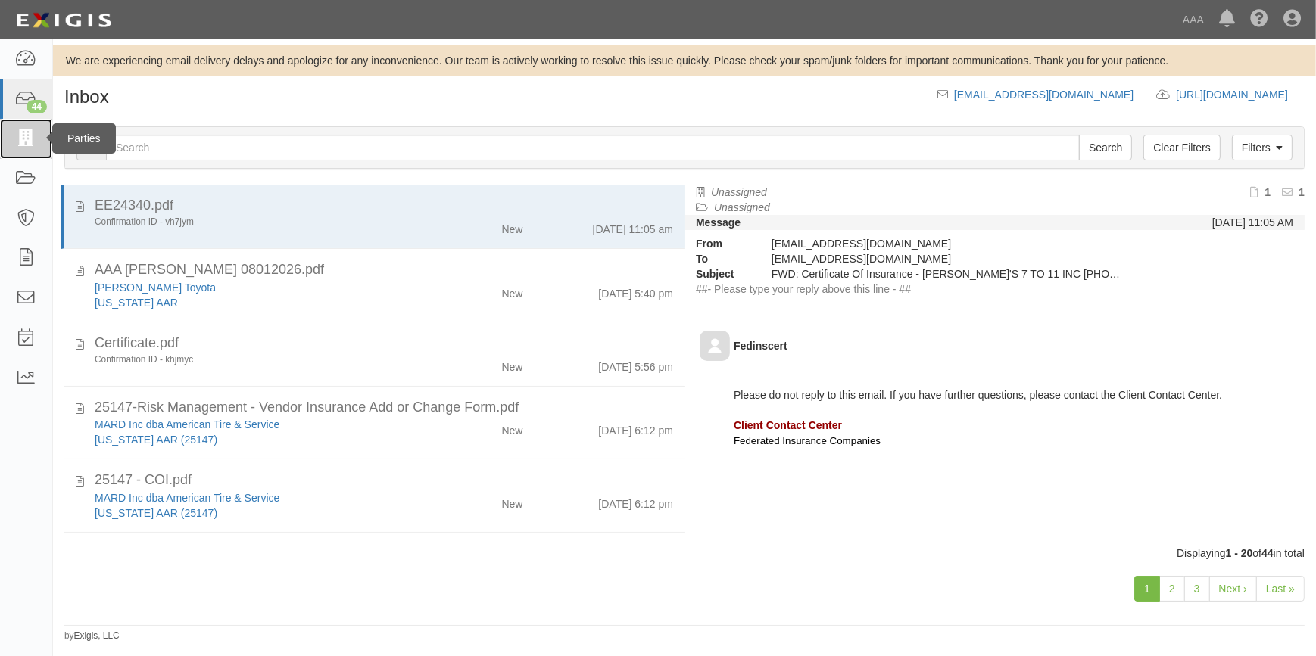
drag, startPoint x: 26, startPoint y: 151, endPoint x: 20, endPoint y: 156, distance: 8.2
click at [26, 151] on link at bounding box center [26, 139] width 52 height 40
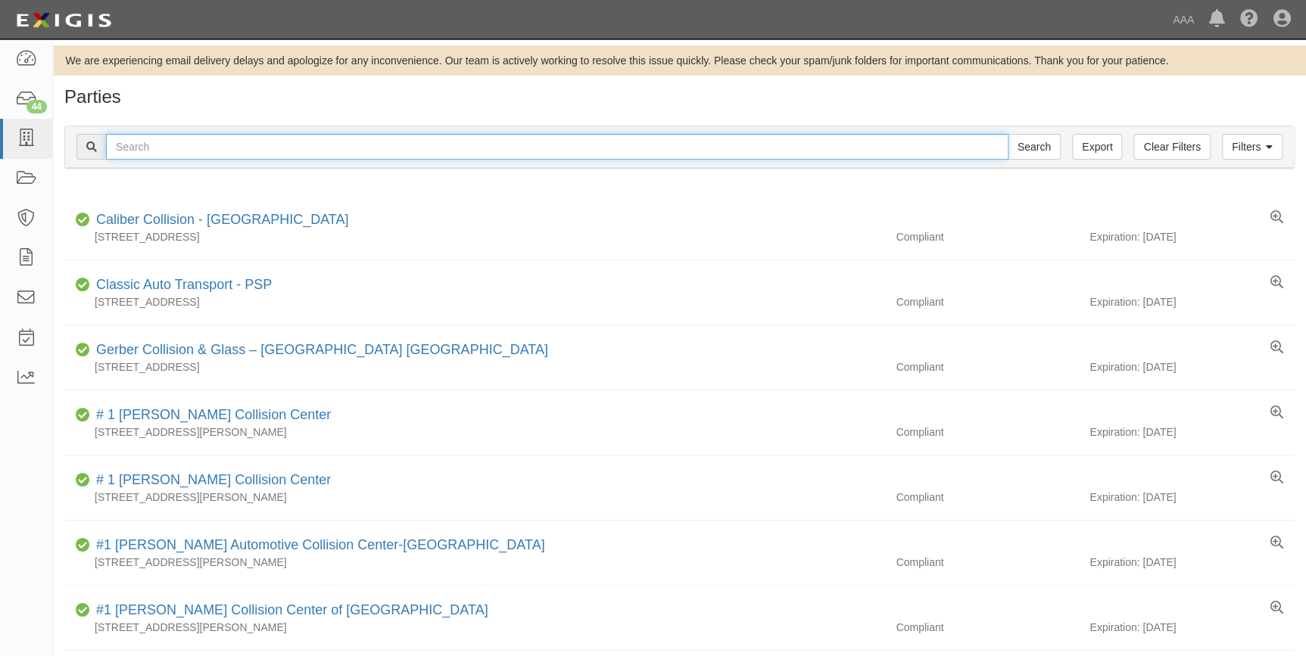
click at [201, 151] on input "text" at bounding box center [557, 147] width 902 height 26
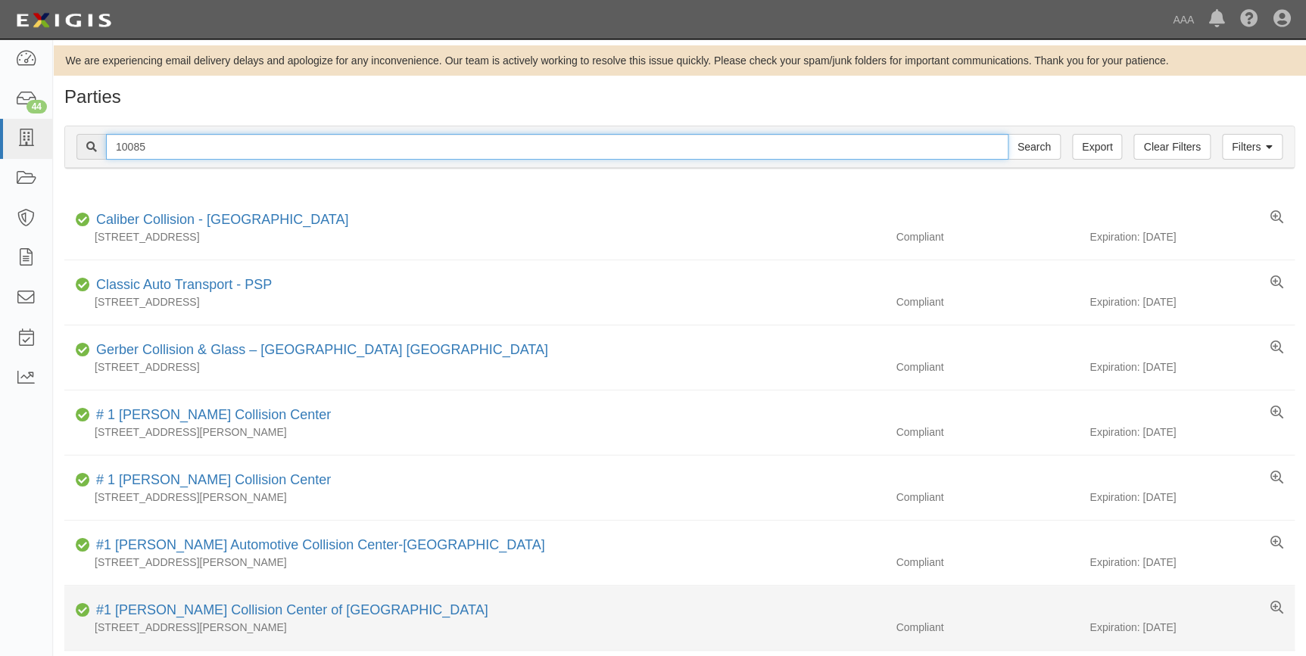
type input "10085"
click at [1008, 134] on input "Search" at bounding box center [1034, 147] width 53 height 26
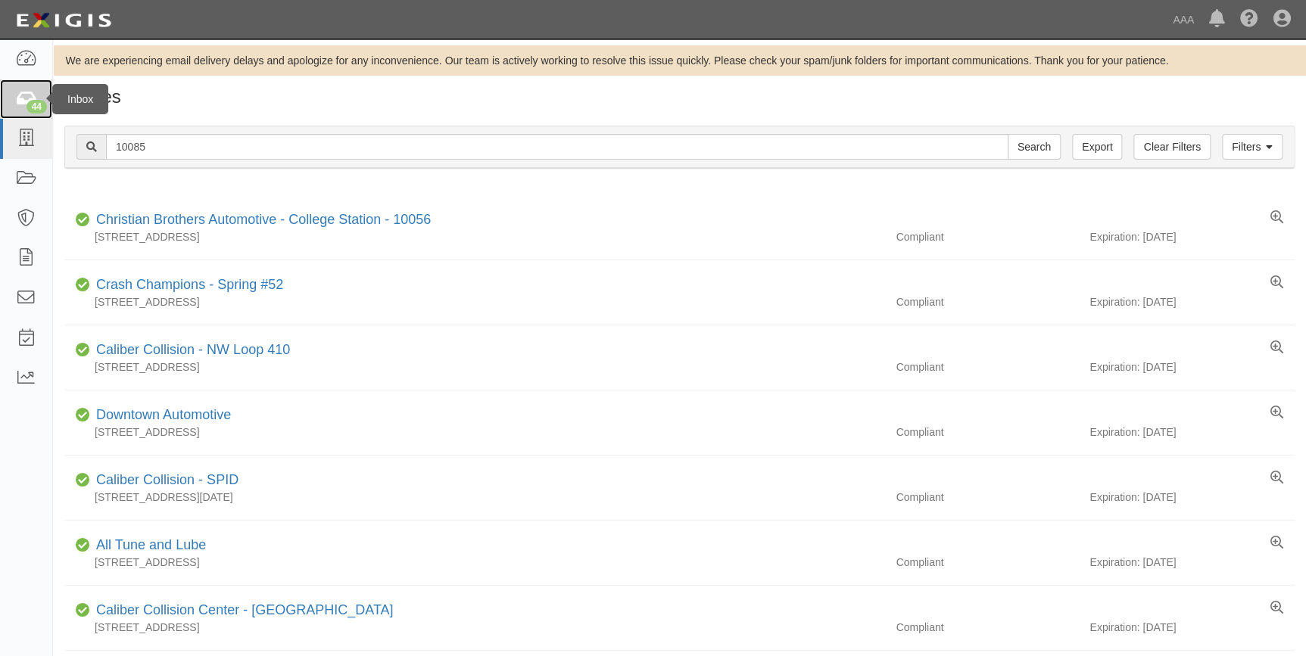
click at [23, 96] on icon at bounding box center [25, 99] width 21 height 17
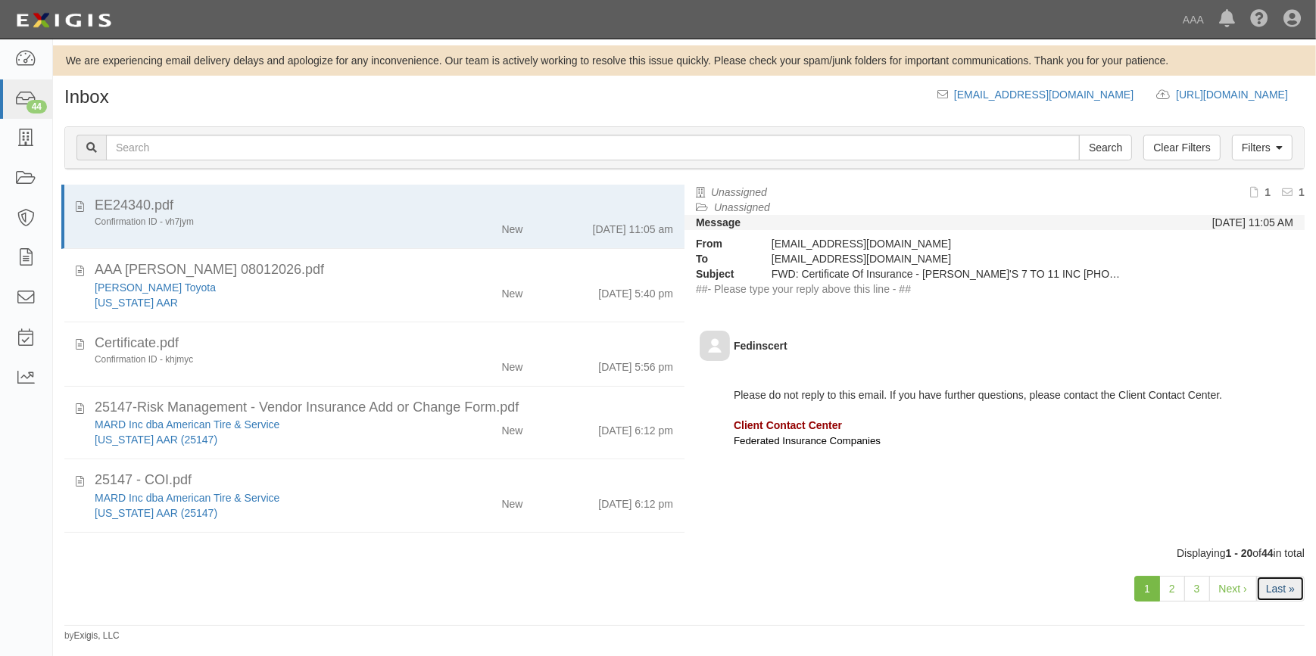
click at [1279, 597] on link "Last »" at bounding box center [1280, 589] width 48 height 26
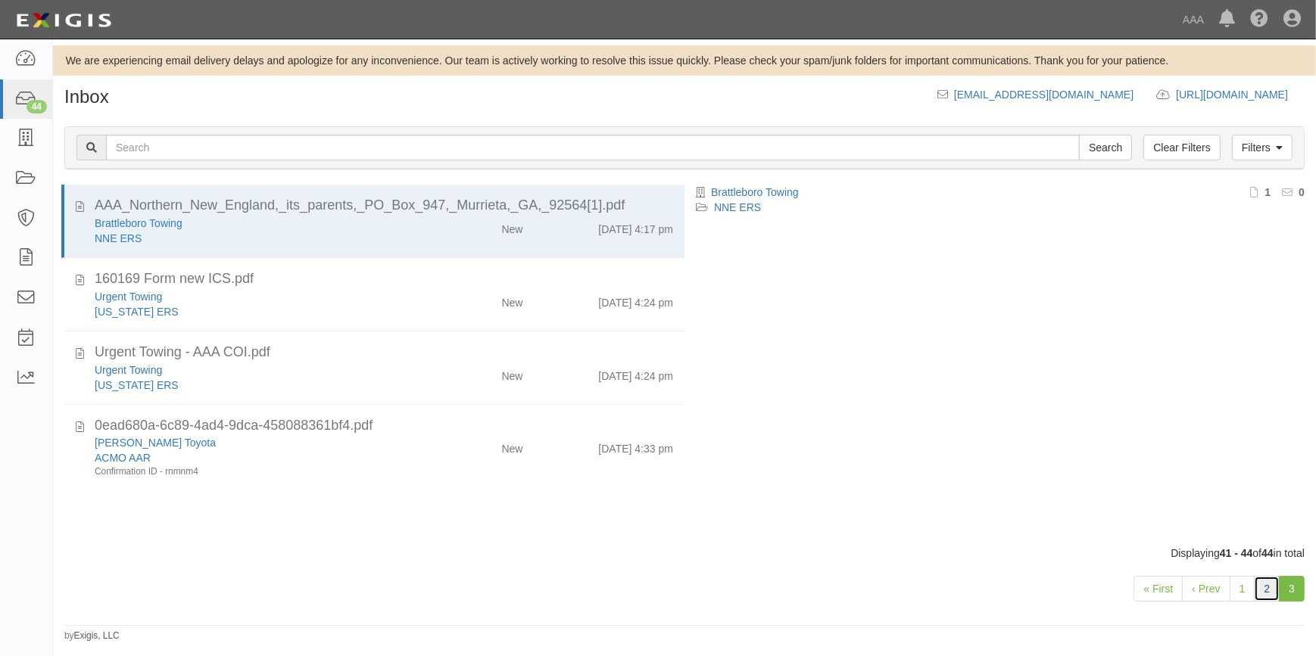
click at [1264, 595] on link "2" at bounding box center [1267, 589] width 26 height 26
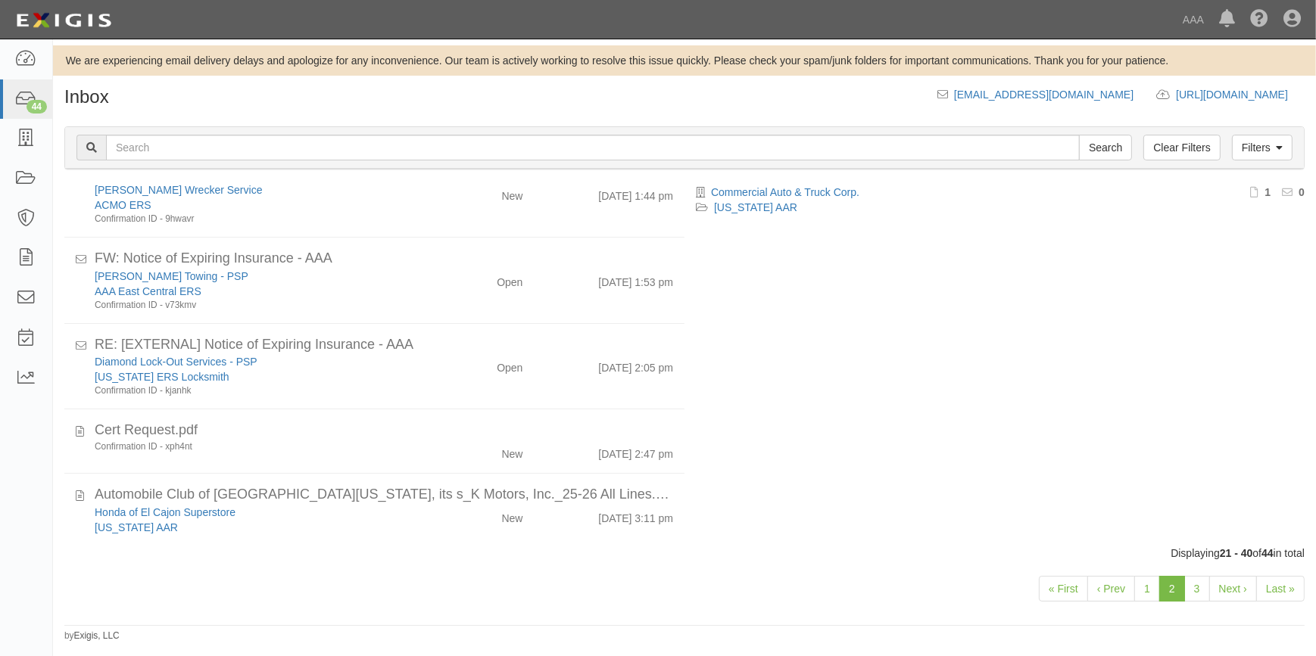
scroll to position [878, 0]
